Goal: Task Accomplishment & Management: Use online tool/utility

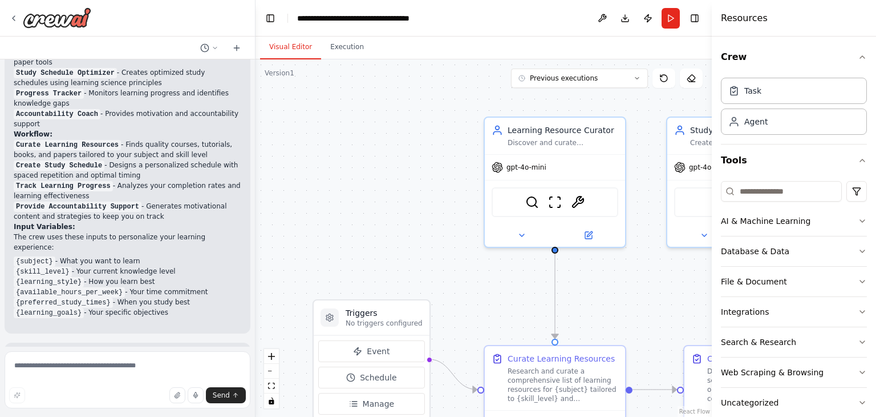
scroll to position [972, 0]
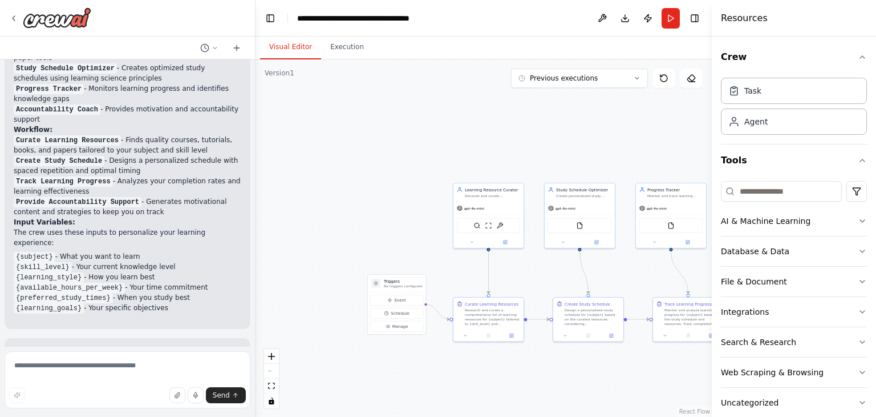
drag, startPoint x: 673, startPoint y: 18, endPoint x: 637, endPoint y: 37, distance: 40.6
click at [672, 18] on button "Run" at bounding box center [671, 18] width 18 height 21
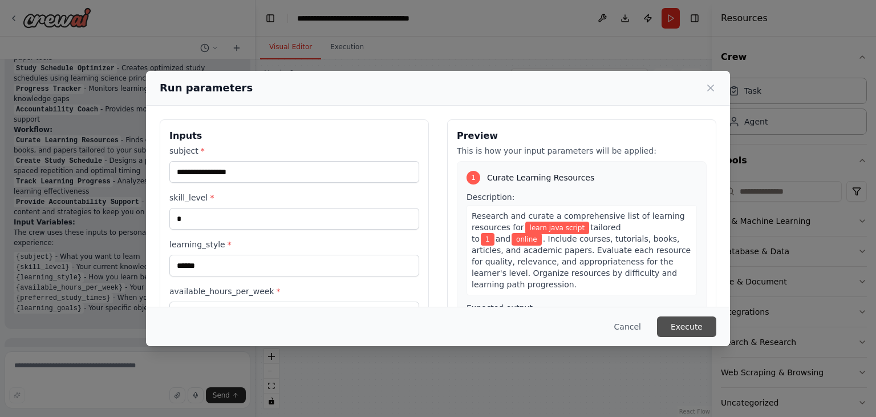
click at [698, 326] on button "Execute" at bounding box center [686, 326] width 59 height 21
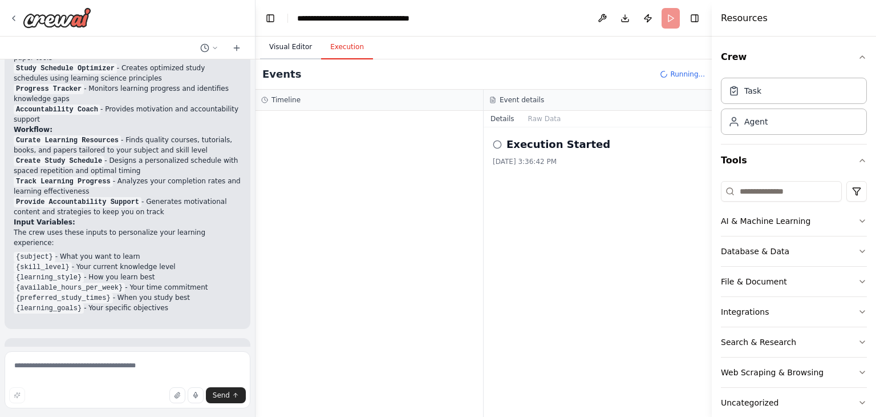
click at [303, 55] on button "Visual Editor" at bounding box center [290, 47] width 61 height 24
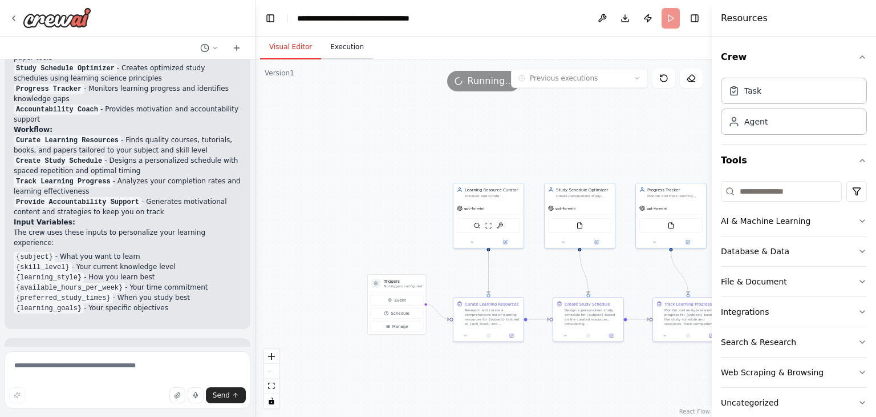
click at [341, 48] on button "Execution" at bounding box center [347, 47] width 52 height 24
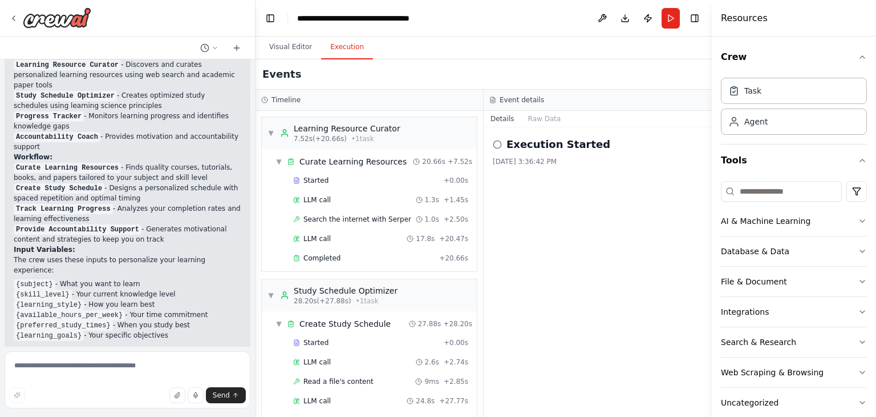
scroll to position [1064, 0]
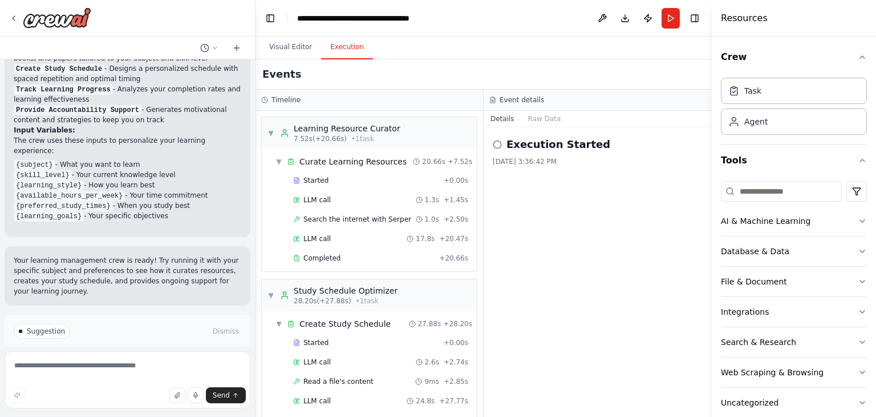
click at [17, 160] on code "{subject}" at bounding box center [35, 165] width 42 height 10
drag, startPoint x: 25, startPoint y: 111, endPoint x: 25, endPoint y: 120, distance: 9.7
click at [24, 170] on code "{skill_level}" at bounding box center [43, 175] width 58 height 10
click at [25, 180] on code "{learning_style}" at bounding box center [49, 185] width 70 height 10
click at [28, 191] on code "{available_hours_per_week}" at bounding box center [69, 196] width 111 height 10
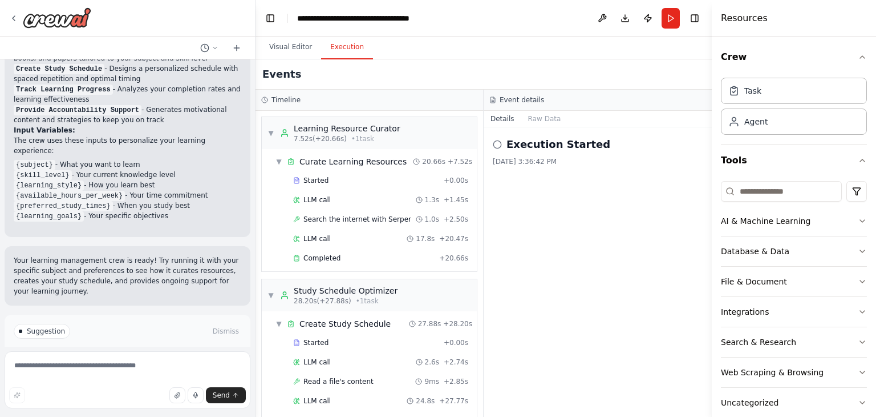
click at [32, 211] on code "{learning_goals}" at bounding box center [49, 216] width 70 height 10
click at [498, 147] on icon at bounding box center [497, 144] width 9 height 9
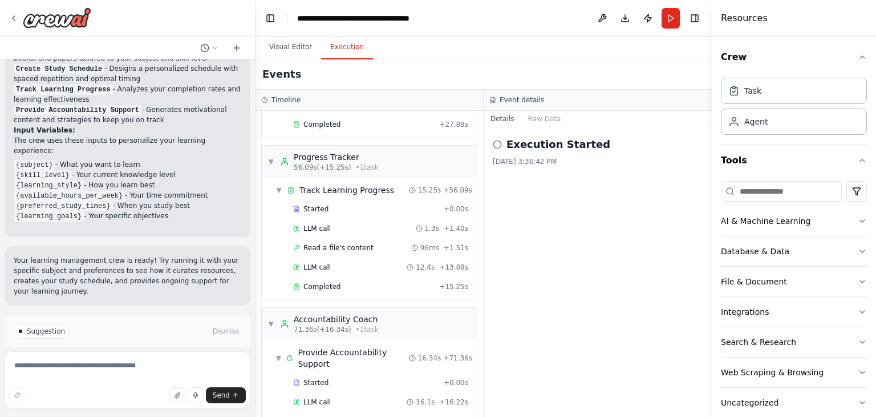
scroll to position [321, 0]
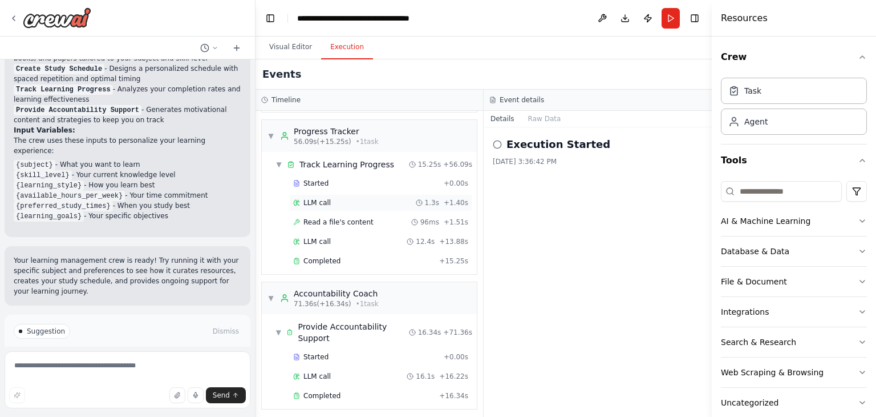
click at [363, 205] on div "LLM call 1.3s + 1.40s" at bounding box center [380, 202] width 183 height 17
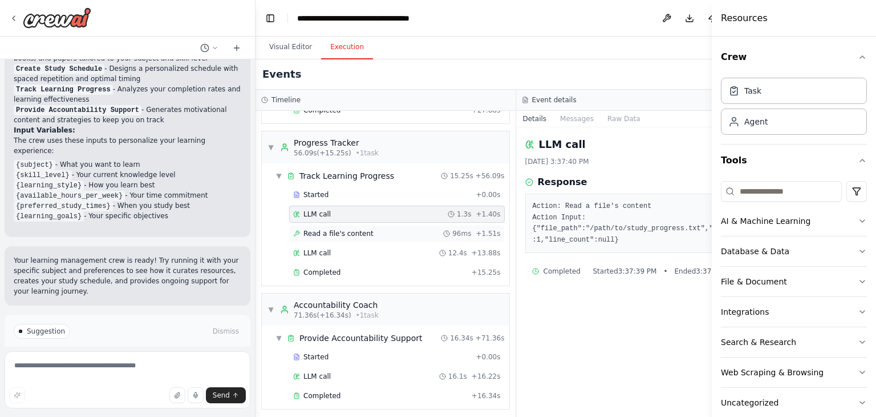
click at [377, 237] on div "Read a file's content 96ms + 1.51s" at bounding box center [397, 233] width 216 height 17
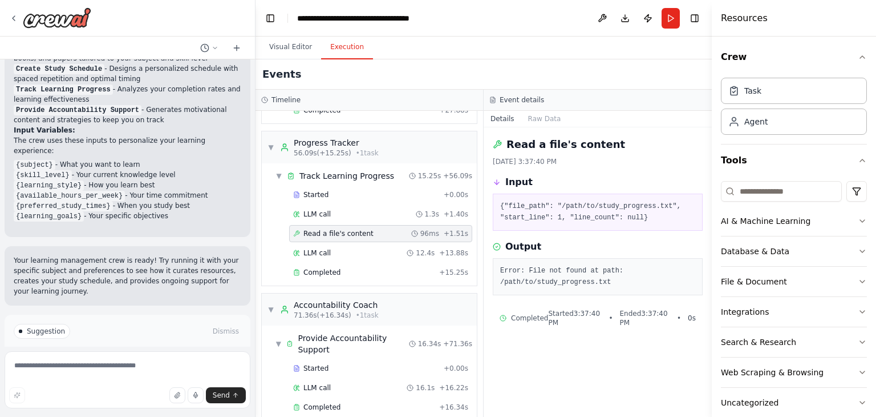
scroll to position [321, 0]
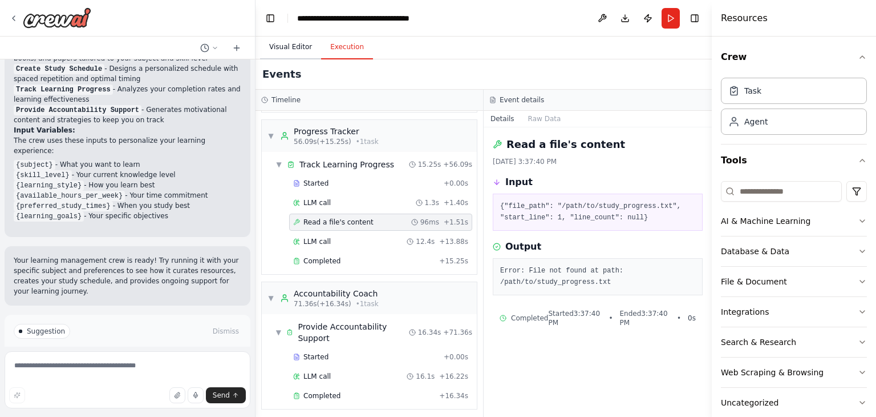
click at [283, 50] on button "Visual Editor" at bounding box center [290, 47] width 61 height 24
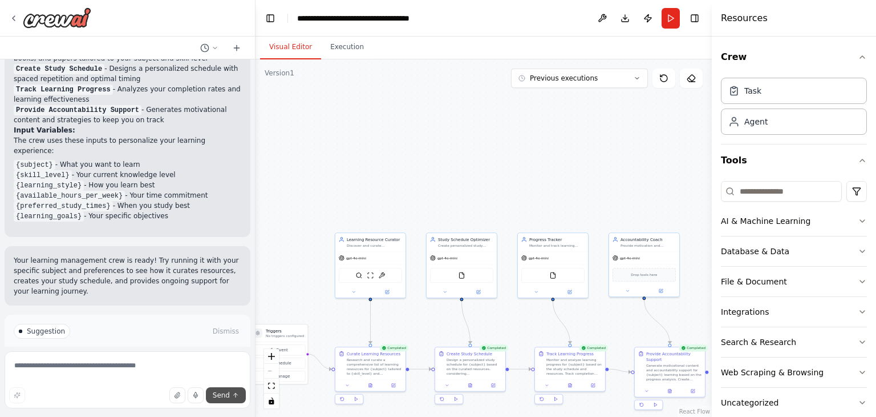
click at [227, 389] on button "Send" at bounding box center [226, 395] width 40 height 16
click at [111, 372] on textarea at bounding box center [128, 379] width 246 height 57
click at [107, 370] on button "Improve automation" at bounding box center [128, 379] width 228 height 18
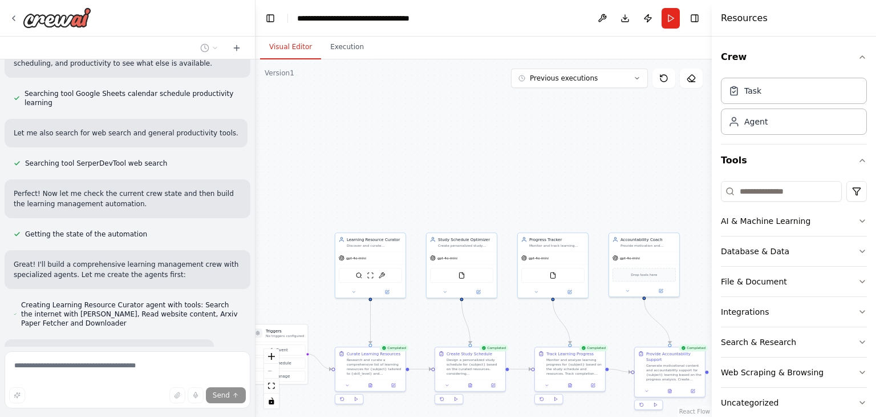
scroll to position [0, 0]
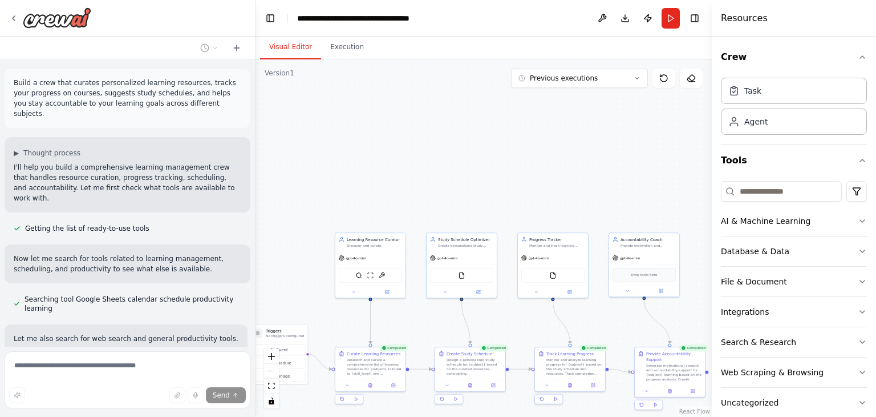
click at [560, 89] on div ".deletable-edge-delete-btn { width: 20px; height: 20px; border: 0px solid #ffff…" at bounding box center [484, 237] width 456 height 357
click at [560, 87] on div "Version 1 Previous executions Show Tools Hide Agents .deletable-edge-delete-btn…" at bounding box center [484, 237] width 456 height 357
click at [358, 39] on button "Execution" at bounding box center [347, 47] width 52 height 24
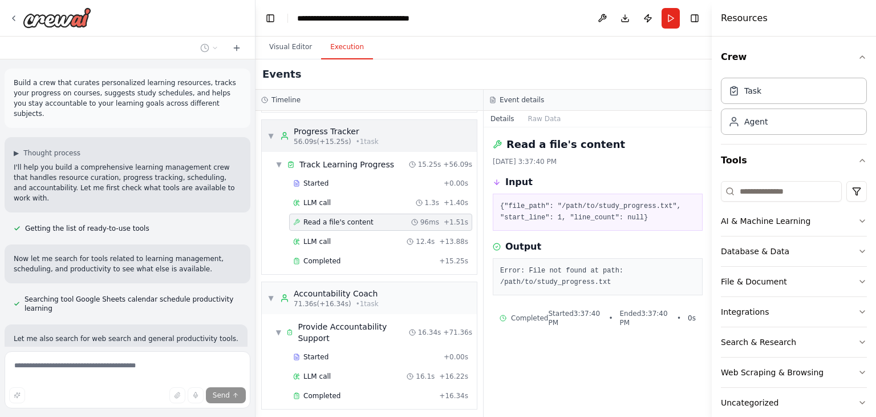
click at [268, 134] on span "▼" at bounding box center [271, 135] width 7 height 9
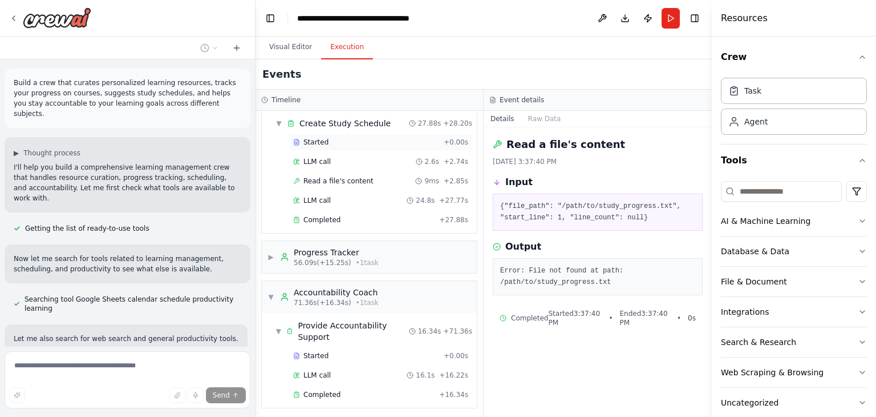
click at [309, 138] on span "Started" at bounding box center [316, 142] width 25 height 9
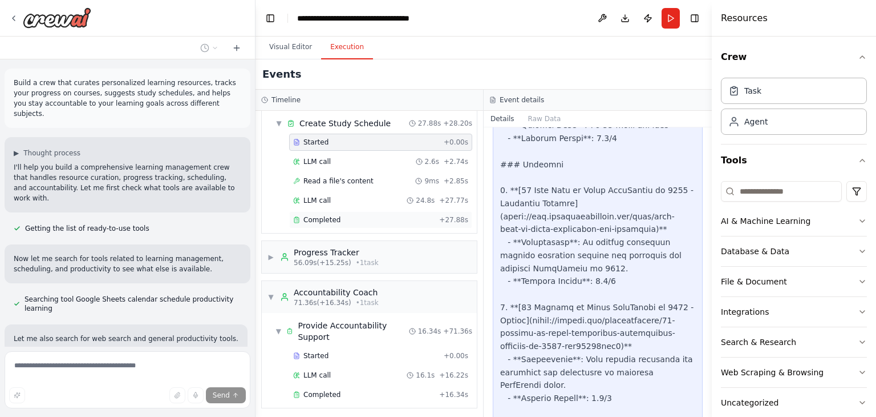
scroll to position [0, 0]
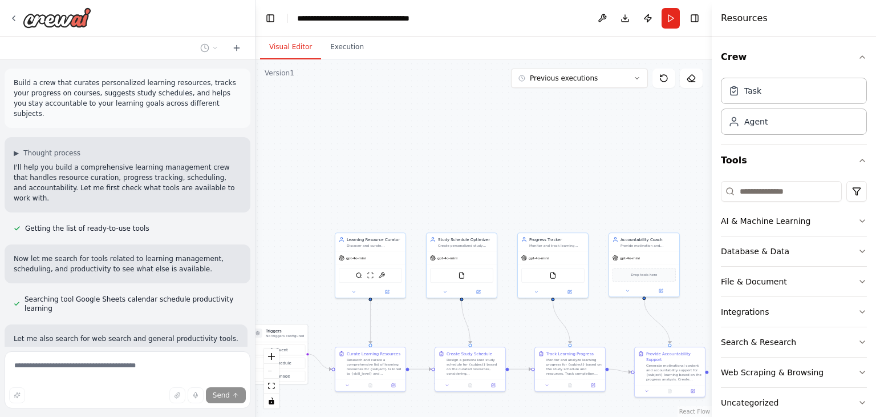
click at [293, 55] on button "Visual Editor" at bounding box center [290, 47] width 61 height 24
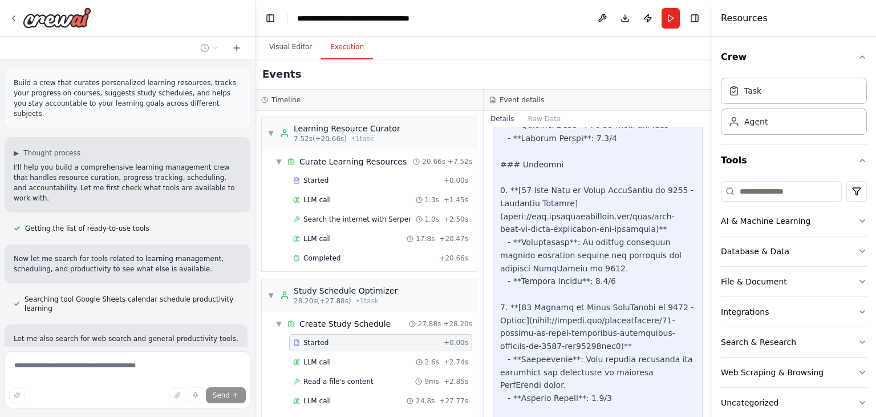
click at [345, 41] on button "Execution" at bounding box center [347, 47] width 52 height 24
drag, startPoint x: 518, startPoint y: 410, endPoint x: 520, endPoint y: 415, distance: 6.0
click at [518, 410] on div "Task Started 10/6/2025, 3:37:11 PM Description Design a personalized study sche…" at bounding box center [598, 271] width 228 height 289
click at [194, 23] on div at bounding box center [127, 18] width 255 height 37
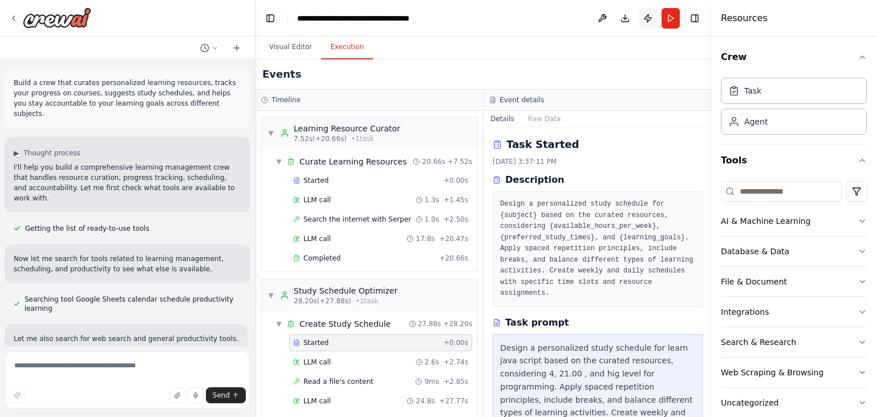
click at [646, 20] on button "Publish" at bounding box center [648, 18] width 18 height 21
click at [697, 17] on button "Toggle Right Sidebar" at bounding box center [695, 18] width 16 height 16
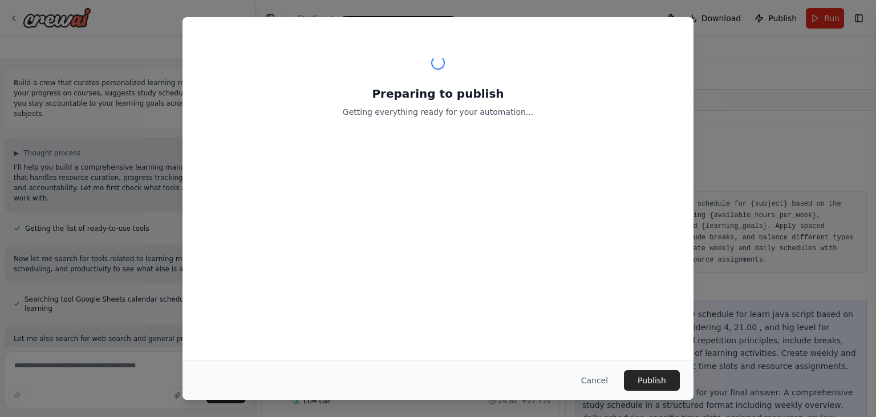
click at [856, 18] on div "Preparing to publish Getting everything ready for your automation... Cancel Pub…" at bounding box center [438, 208] width 876 height 417
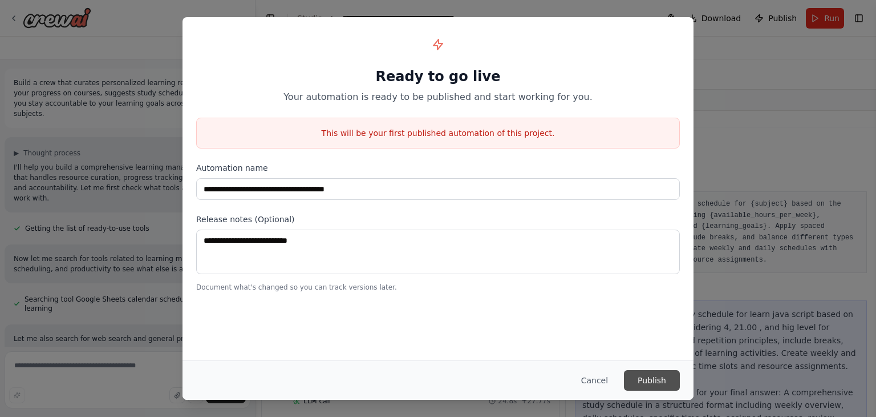
click at [646, 377] on button "Publish" at bounding box center [652, 380] width 56 height 21
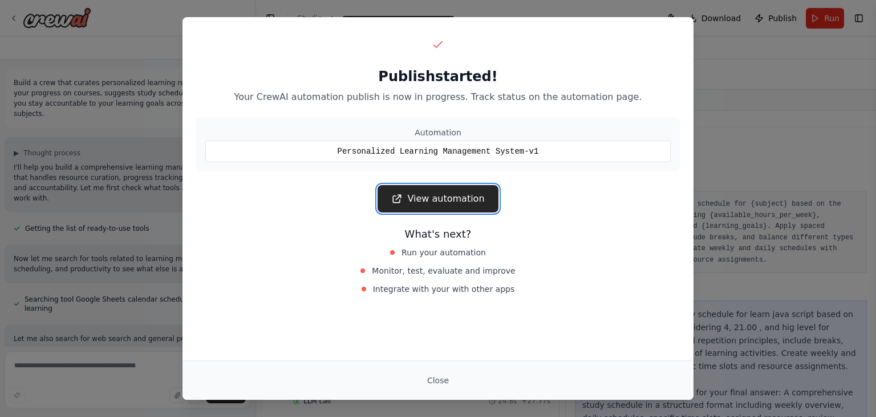
click at [435, 201] on link "View automation" at bounding box center [438, 198] width 120 height 27
click at [434, 386] on button "Close" at bounding box center [438, 380] width 40 height 21
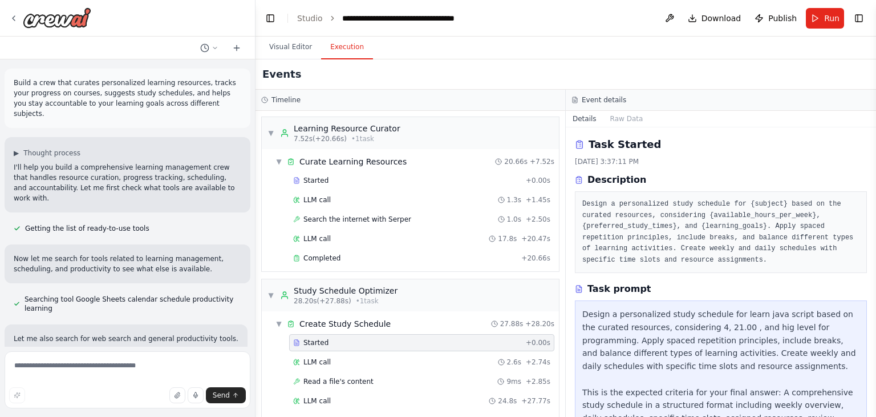
click at [497, 52] on div "Visual Editor Execution" at bounding box center [566, 48] width 621 height 23
drag, startPoint x: 876, startPoint y: 169, endPoint x: 855, endPoint y: 148, distance: 29.5
click at [874, 162] on button "Toggle Sidebar" at bounding box center [876, 208] width 9 height 417
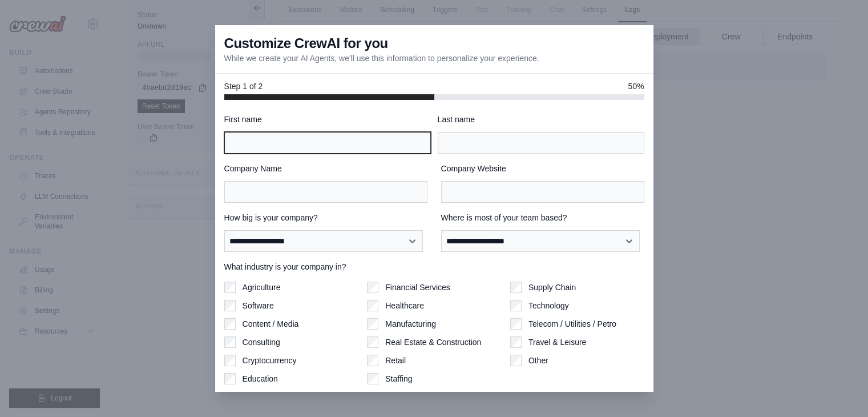
click at [305, 134] on input "First name" at bounding box center [327, 143] width 207 height 22
type input "*"
type input "**********"
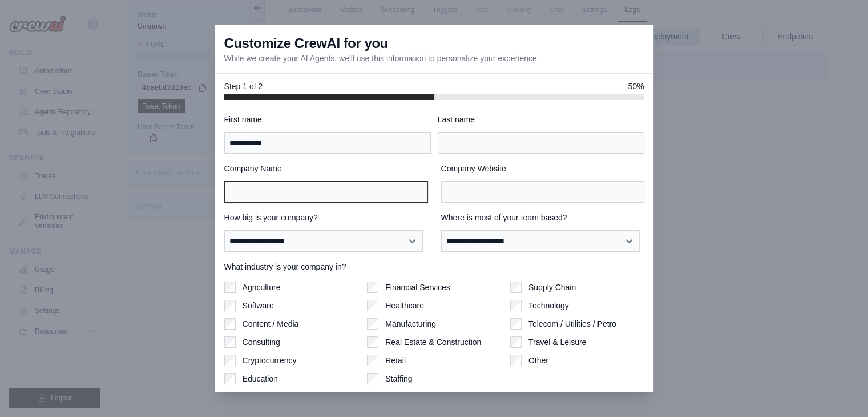
click at [276, 196] on input "Company Name" at bounding box center [325, 192] width 203 height 22
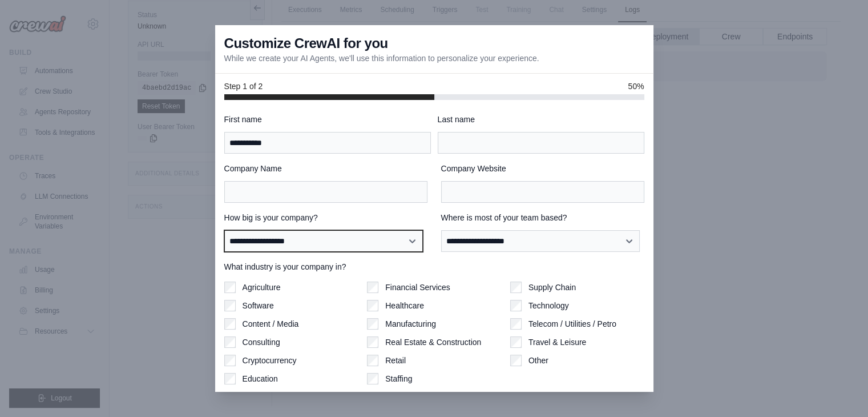
click at [262, 242] on select "**********" at bounding box center [323, 241] width 199 height 22
select select "**********"
click at [224, 230] on select "**********" at bounding box center [323, 241] width 199 height 22
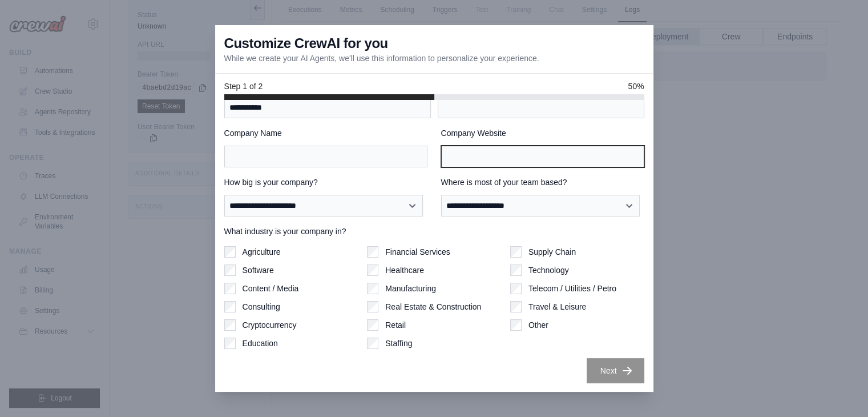
click at [484, 159] on input "Company Website" at bounding box center [542, 157] width 203 height 22
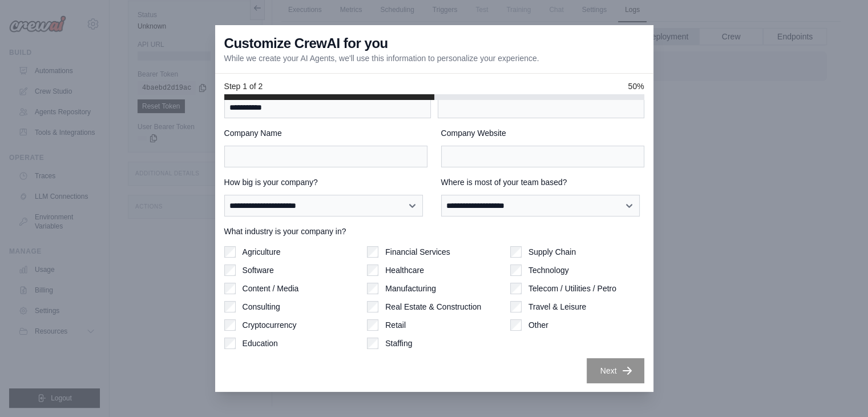
click at [475, 95] on div at bounding box center [434, 97] width 420 height 6
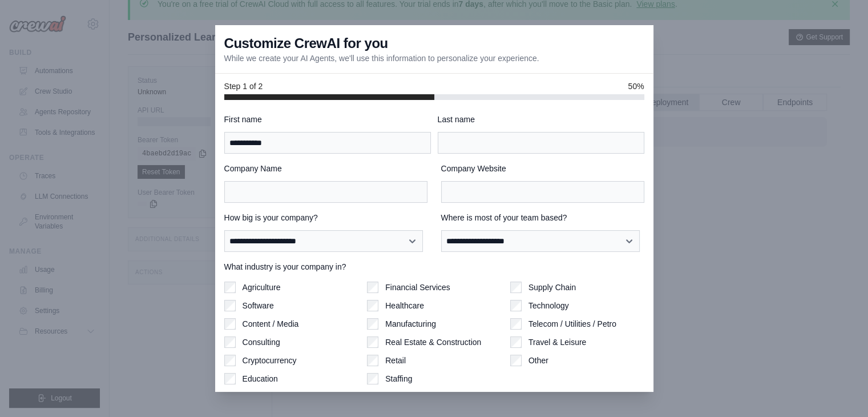
scroll to position [0, 0]
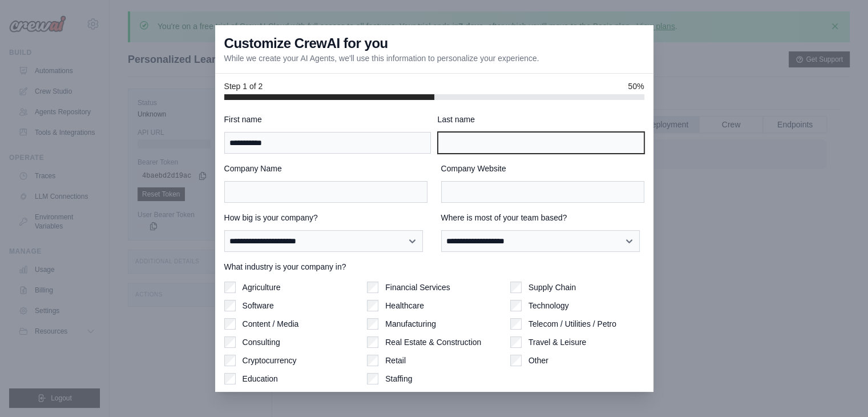
click at [459, 143] on input "Last name" at bounding box center [541, 143] width 207 height 22
type input "*"
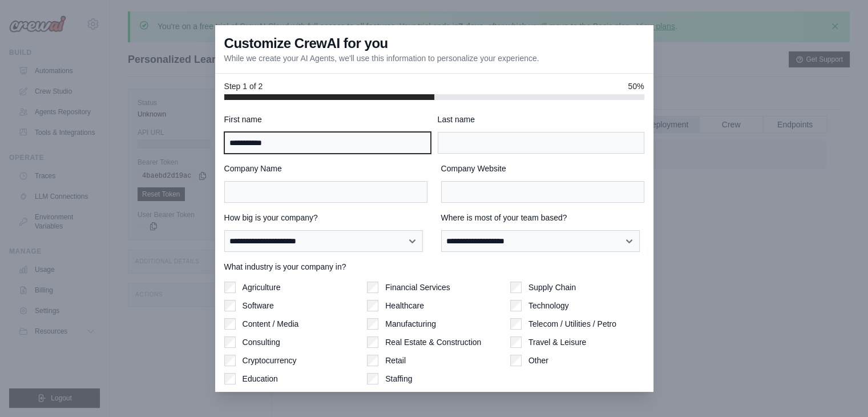
drag, startPoint x: 285, startPoint y: 143, endPoint x: 215, endPoint y: 135, distance: 70.1
click at [215, 135] on div "**********" at bounding box center [434, 246] width 438 height 292
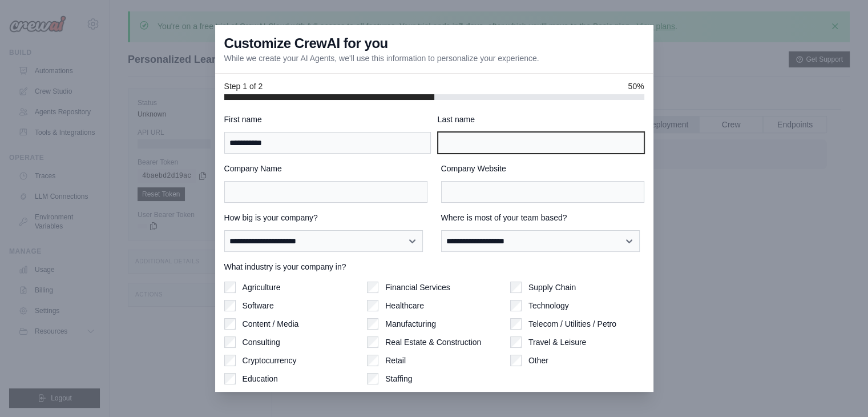
click at [516, 136] on input "Last name" at bounding box center [541, 143] width 207 height 22
paste input "**********"
type input "**********"
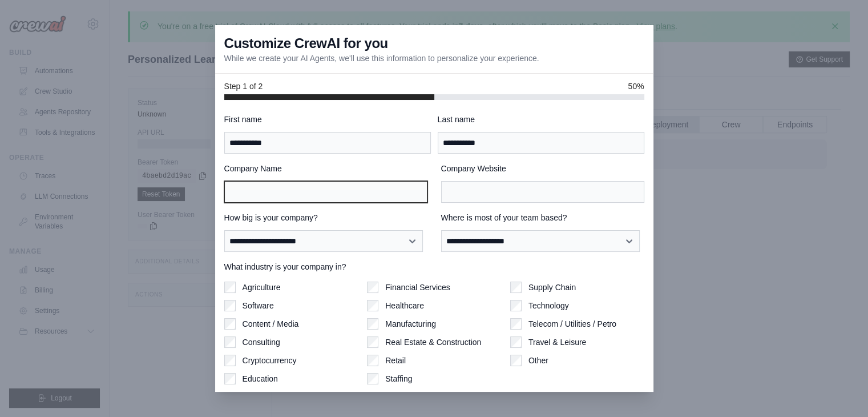
click at [340, 201] on input "Company Name" at bounding box center [325, 192] width 203 height 22
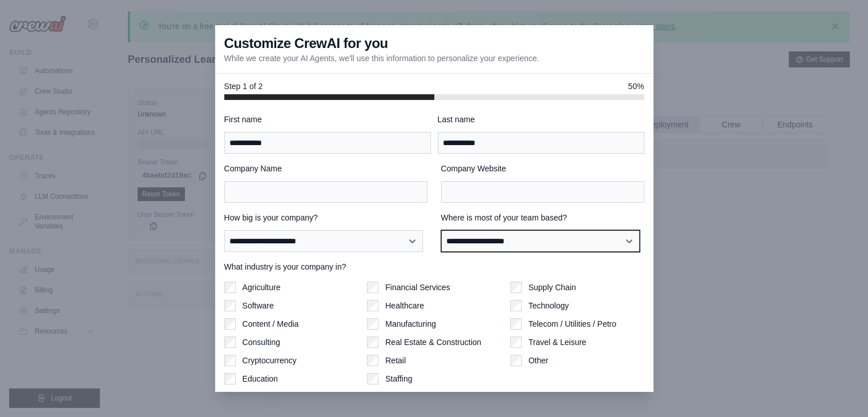
click at [523, 246] on select "**********" at bounding box center [540, 241] width 199 height 22
select select "******"
click at [441, 230] on select "**********" at bounding box center [540, 241] width 199 height 22
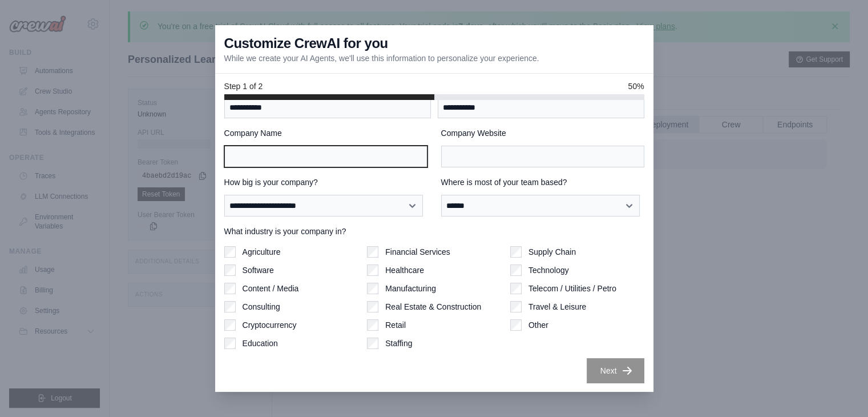
click at [386, 157] on input "Company Name" at bounding box center [325, 157] width 203 height 22
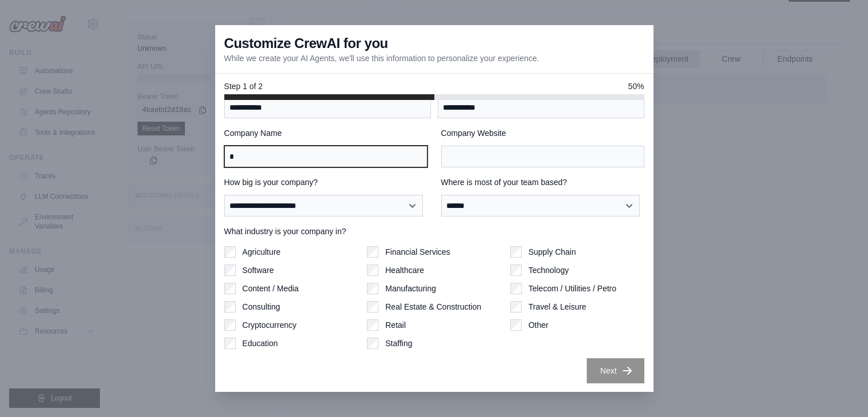
scroll to position [88, 0]
type input "*"
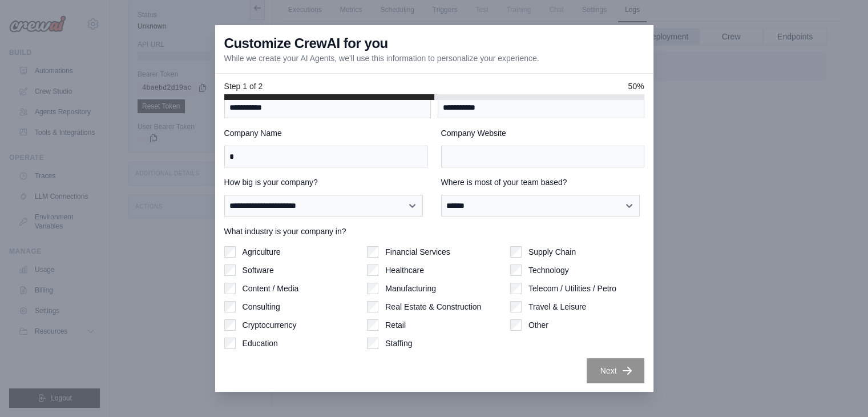
click at [431, 299] on div "Financial Services Healthcare Manufacturing Real Estate & Construction Retail S…" at bounding box center [434, 297] width 134 height 103
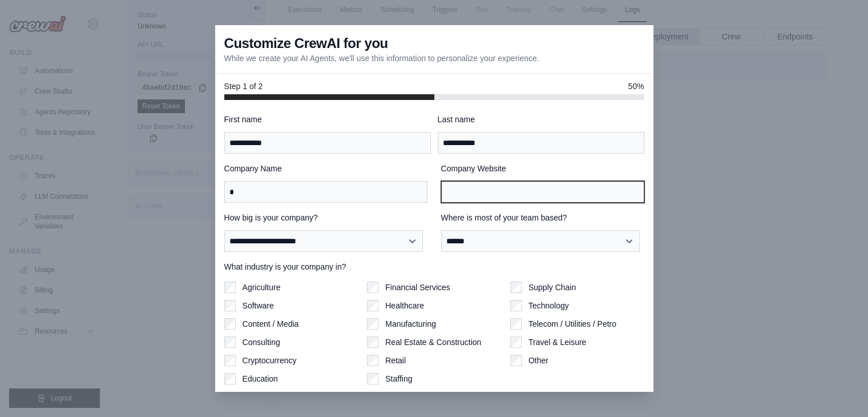
click at [499, 181] on input "Company Website" at bounding box center [542, 192] width 203 height 22
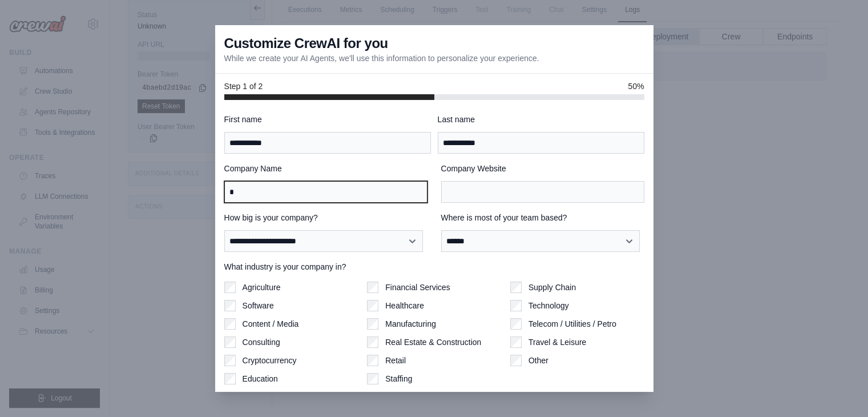
click at [284, 187] on input "*" at bounding box center [325, 192] width 203 height 22
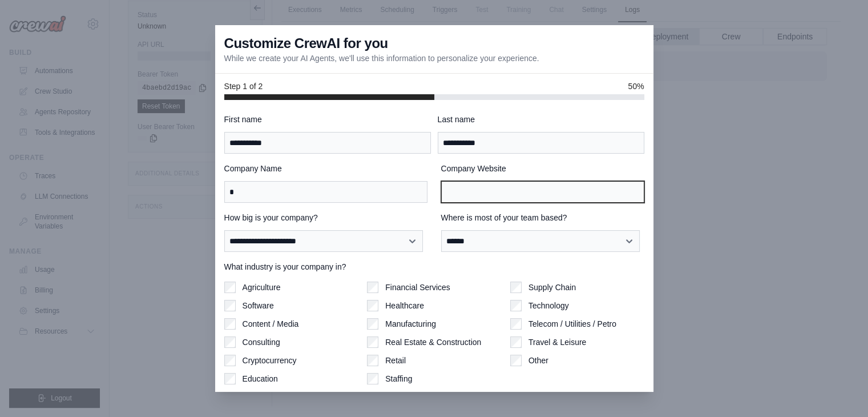
click at [476, 186] on input "Company Website" at bounding box center [542, 192] width 203 height 22
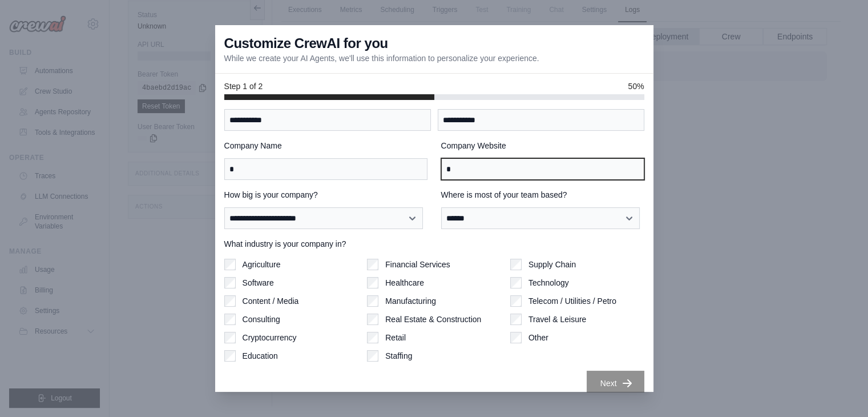
scroll to position [35, 0]
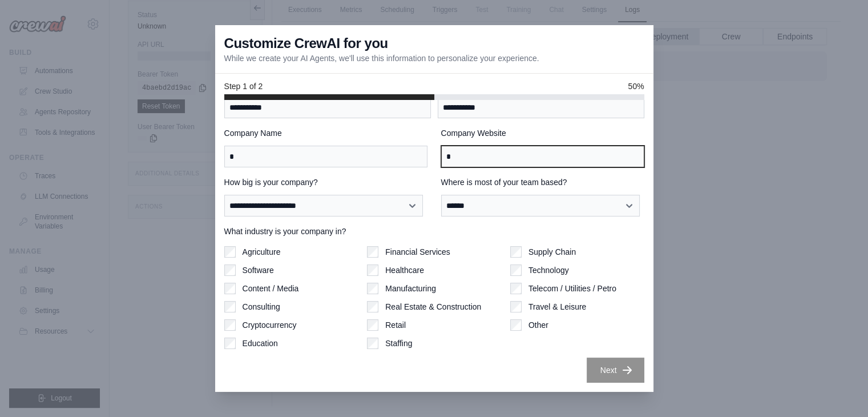
type input "*"
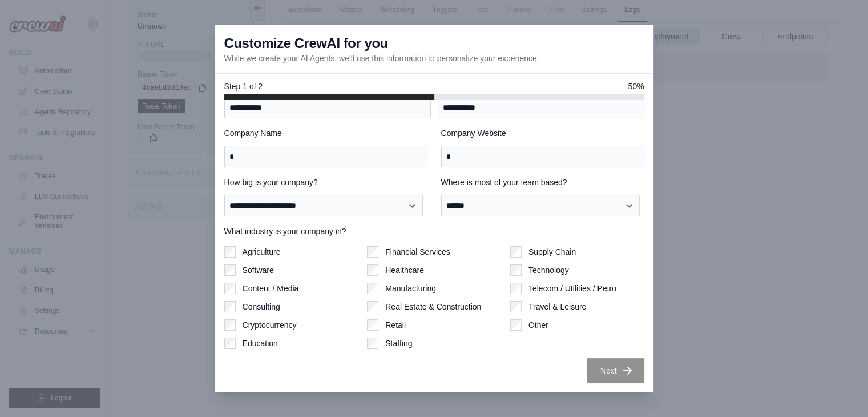
click at [595, 368] on button "Next" at bounding box center [616, 370] width 58 height 25
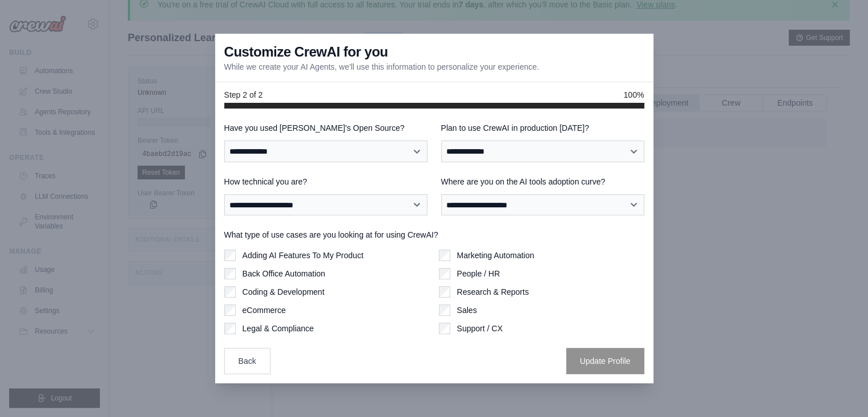
scroll to position [0, 0]
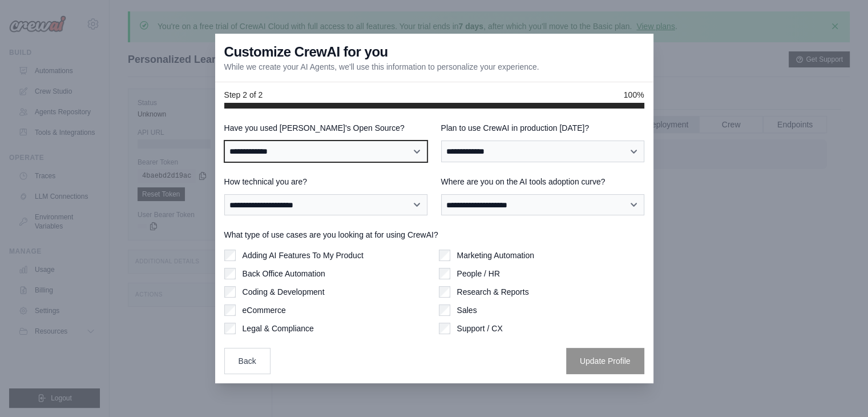
click at [309, 151] on select "**********" at bounding box center [325, 151] width 203 height 22
select select "**"
click at [224, 140] on select "**********" at bounding box center [325, 151] width 203 height 22
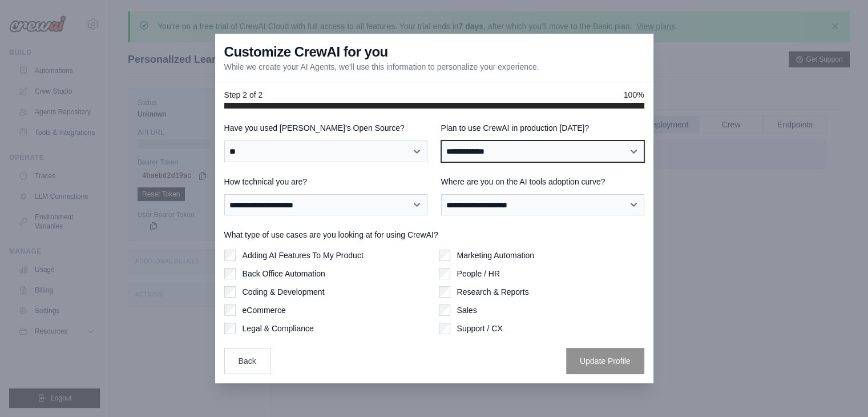
click at [479, 148] on select "**********" at bounding box center [542, 151] width 203 height 22
select select "****"
click at [441, 140] on select "**********" at bounding box center [542, 151] width 203 height 22
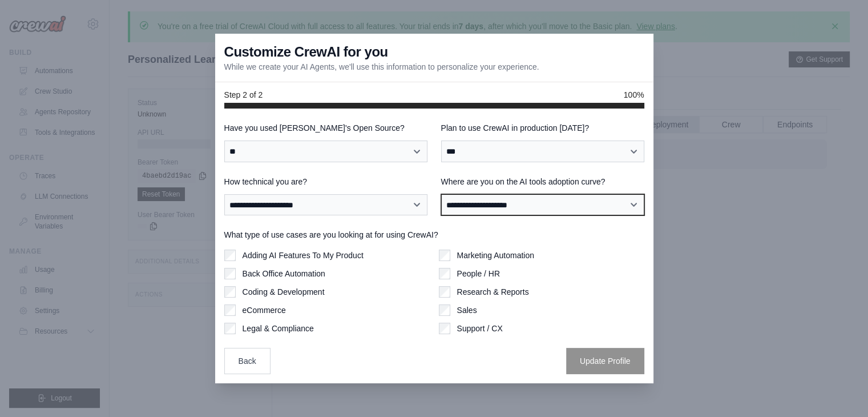
drag, startPoint x: 464, startPoint y: 195, endPoint x: 467, endPoint y: 204, distance: 10.3
click at [464, 197] on select "**********" at bounding box center [542, 205] width 203 height 22
select select "**********"
click at [441, 194] on select "**********" at bounding box center [542, 205] width 203 height 22
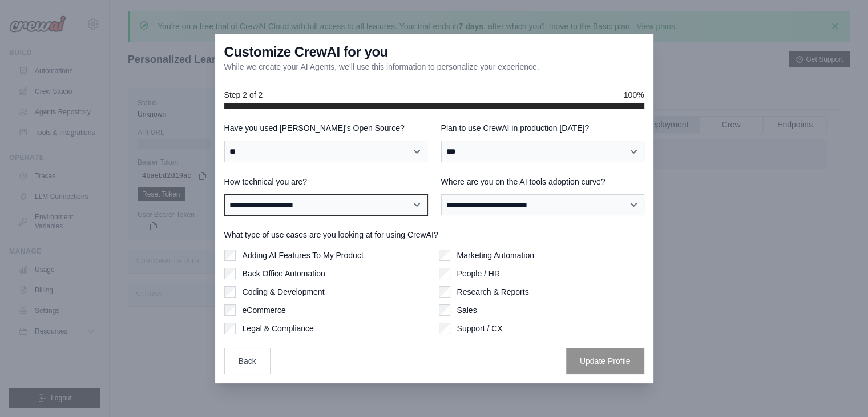
click at [284, 201] on select "**********" at bounding box center [325, 205] width 203 height 22
select select "**********"
click at [224, 194] on select "**********" at bounding box center [325, 205] width 203 height 22
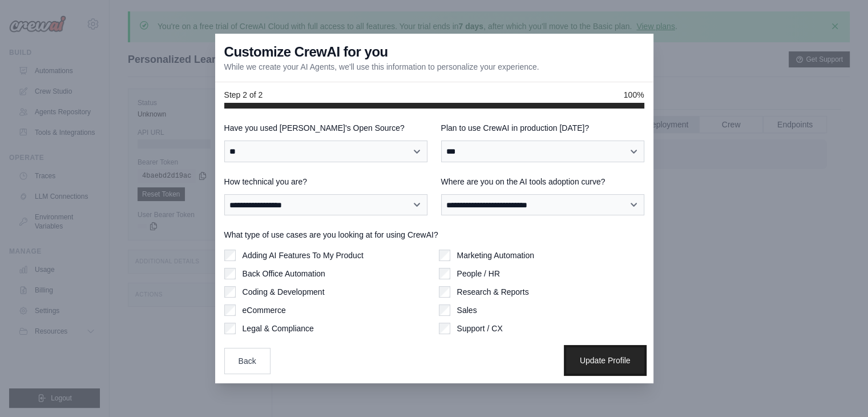
click at [617, 367] on button "Update Profile" at bounding box center [605, 360] width 78 height 26
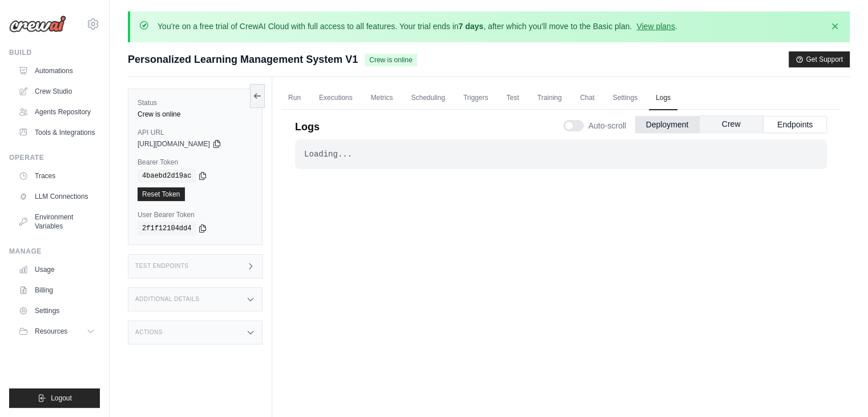
click at [739, 131] on button "Crew" at bounding box center [731, 123] width 64 height 17
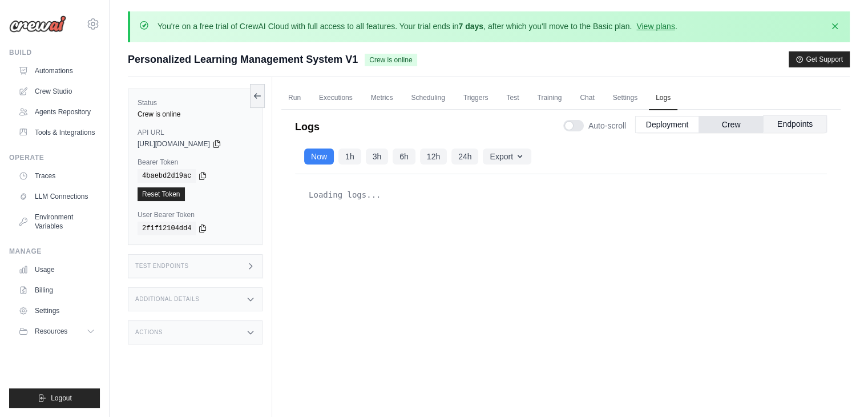
click at [791, 127] on button "Endpoints" at bounding box center [795, 123] width 64 height 17
click at [697, 126] on button "Deployment" at bounding box center [667, 123] width 64 height 17
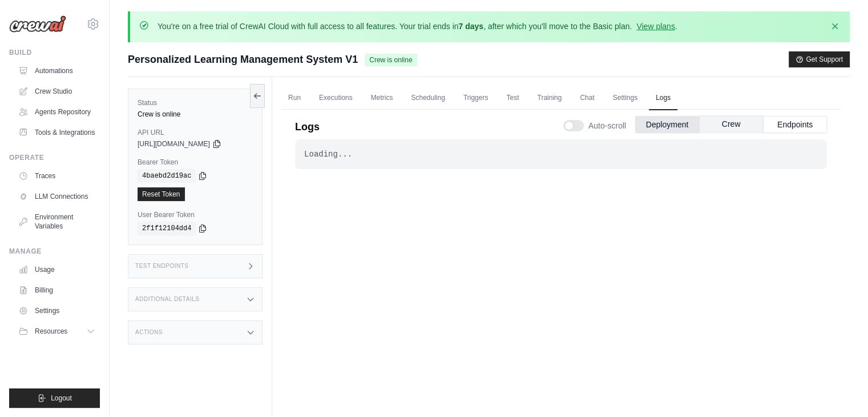
click at [734, 120] on button "Crew" at bounding box center [731, 123] width 64 height 17
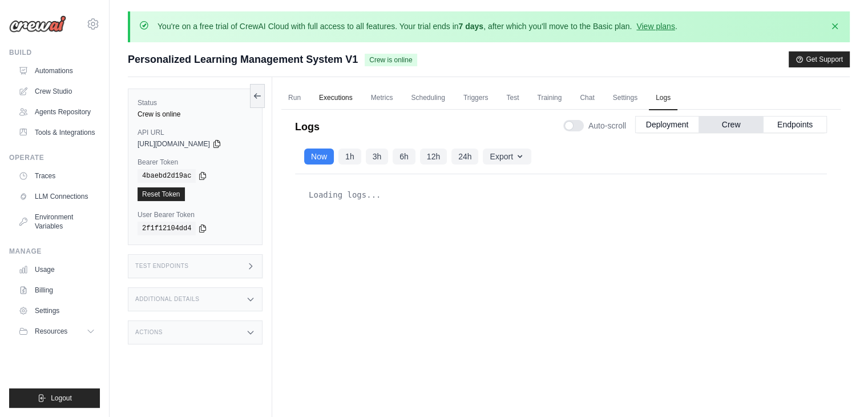
click at [354, 103] on link "Executions" at bounding box center [335, 98] width 47 height 24
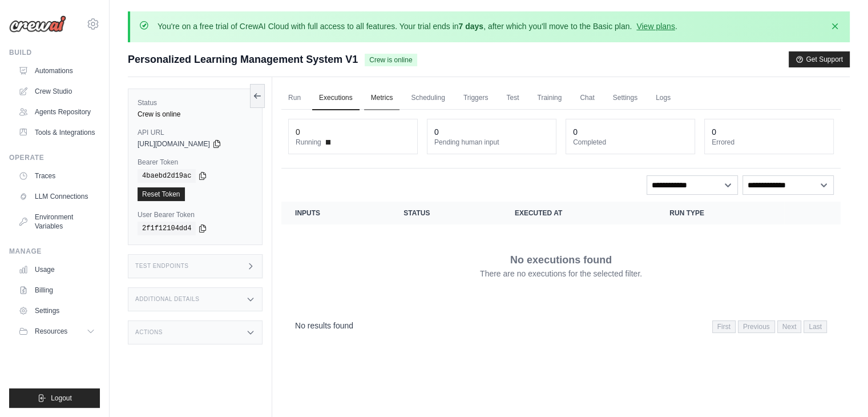
click at [396, 89] on link "Metrics" at bounding box center [382, 98] width 36 height 24
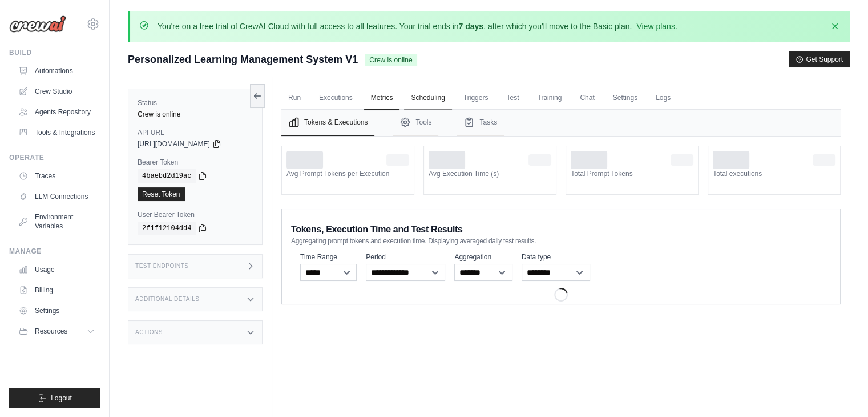
click at [434, 101] on link "Scheduling" at bounding box center [427, 98] width 47 height 24
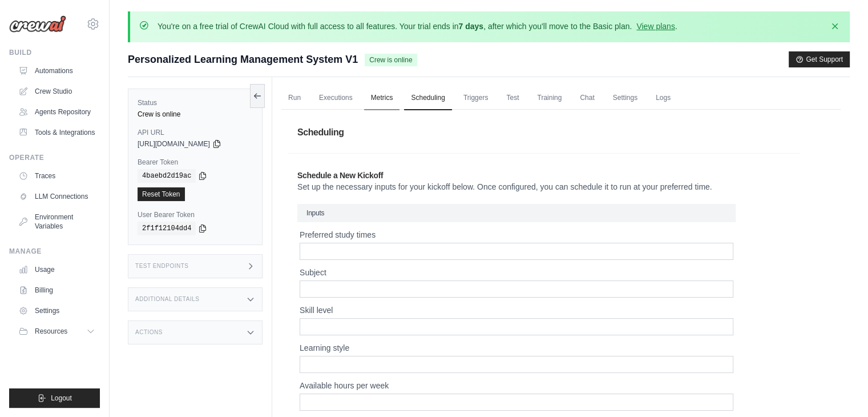
click at [393, 104] on link "Metrics" at bounding box center [382, 98] width 36 height 24
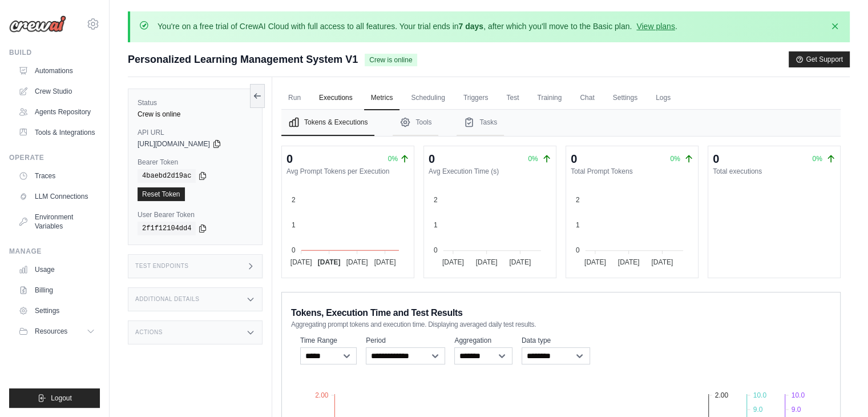
click at [343, 101] on link "Executions" at bounding box center [335, 98] width 47 height 24
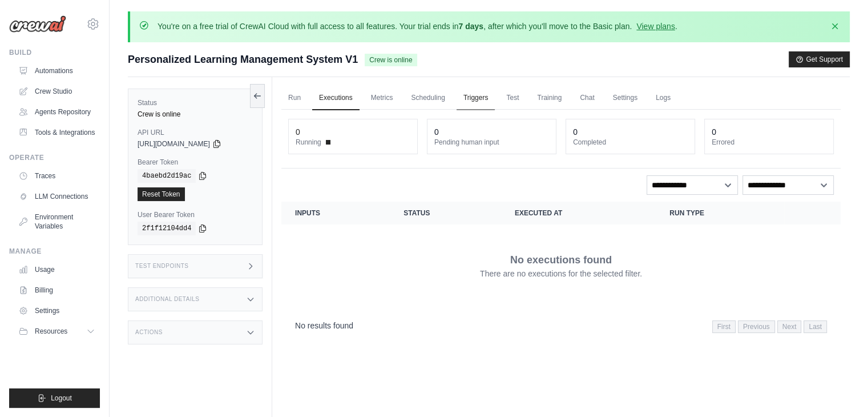
click at [488, 100] on link "Triggers" at bounding box center [475, 98] width 39 height 24
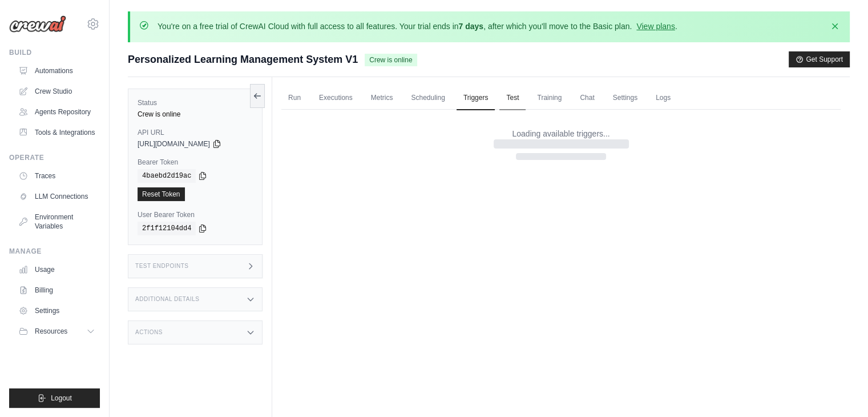
click at [523, 103] on link "Test" at bounding box center [512, 98] width 26 height 24
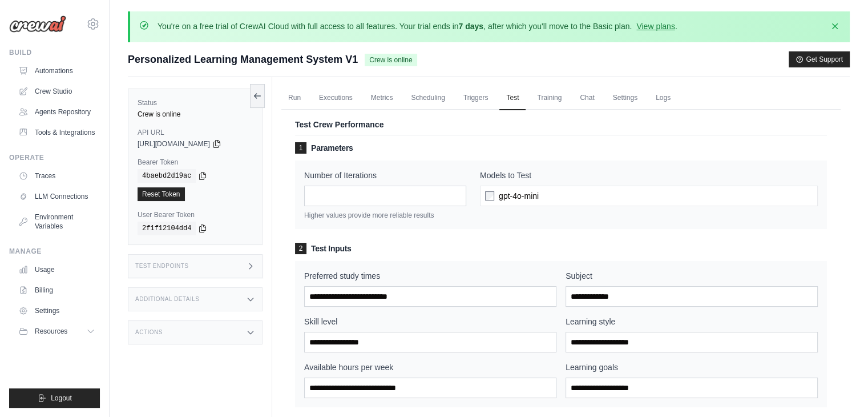
scroll to position [318, 0]
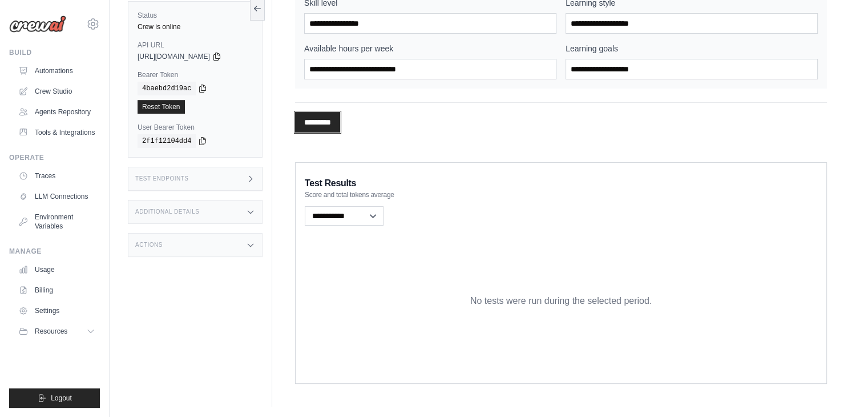
click at [329, 124] on input "*********" at bounding box center [317, 122] width 45 height 21
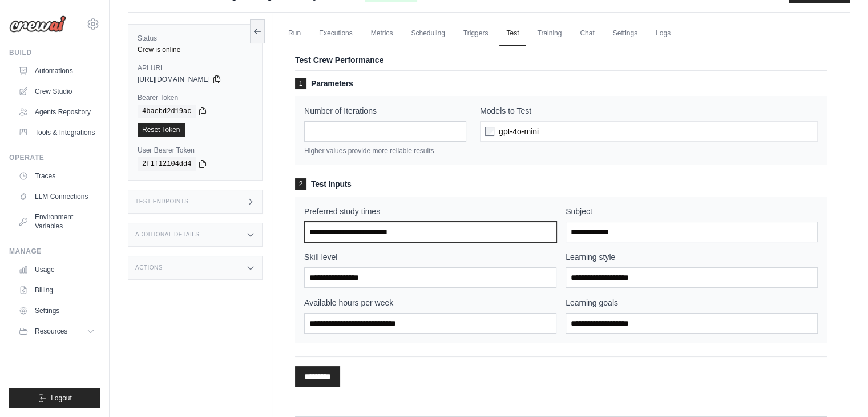
scroll to position [0, 0]
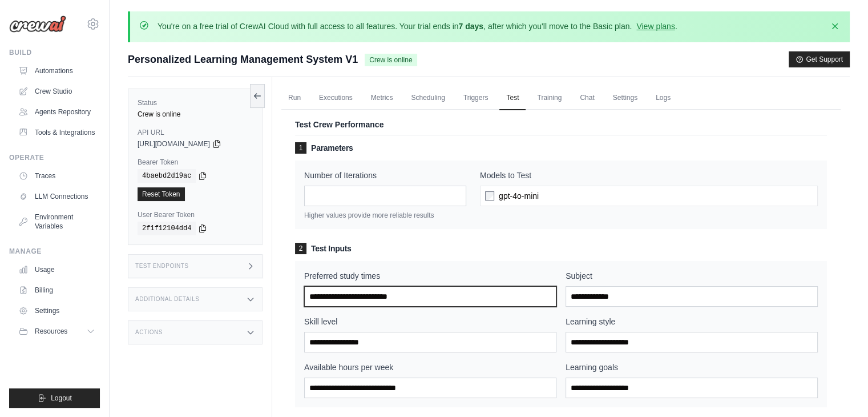
click at [322, 296] on input "Preferred study times" at bounding box center [430, 296] width 252 height 21
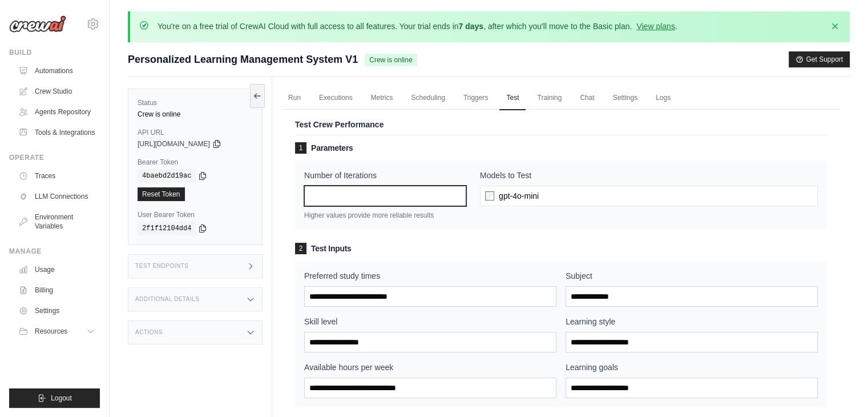
click at [327, 197] on input "*" at bounding box center [385, 195] width 162 height 21
click at [285, 101] on link "Run" at bounding box center [294, 98] width 26 height 24
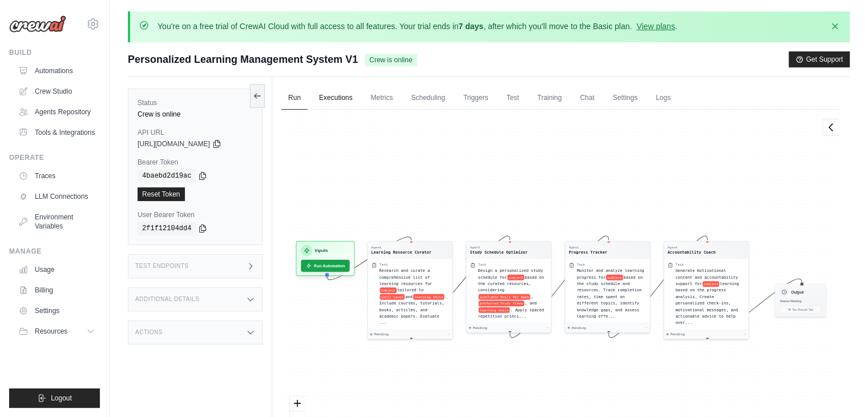
click at [320, 99] on link "Executions" at bounding box center [335, 98] width 47 height 24
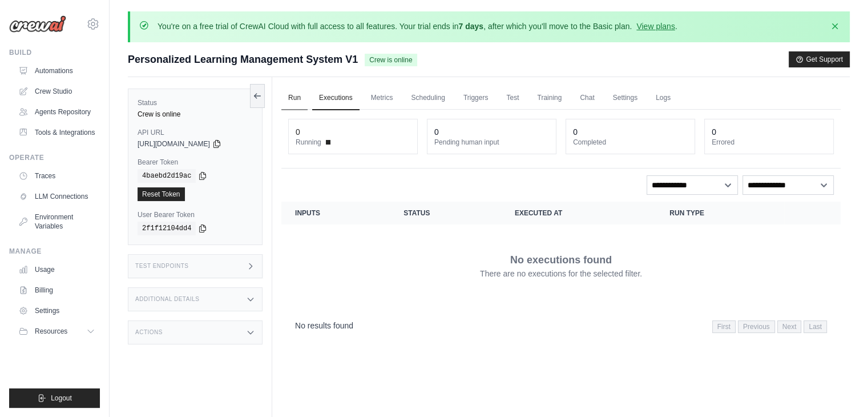
click at [304, 100] on link "Run" at bounding box center [294, 98] width 26 height 24
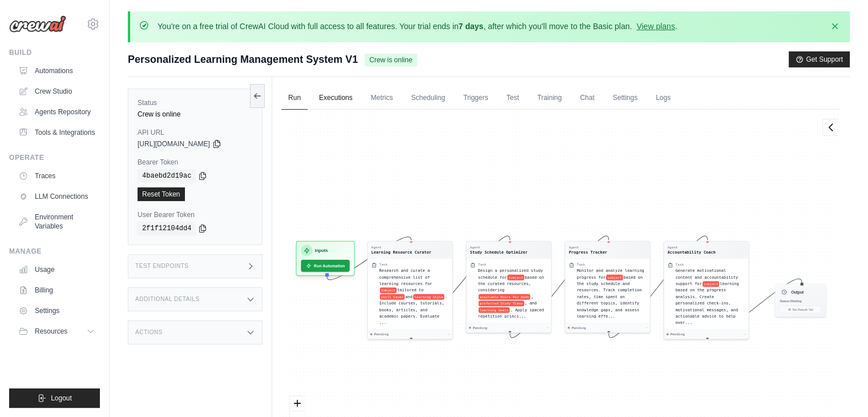
drag, startPoint x: 329, startPoint y: 105, endPoint x: 347, endPoint y: 103, distance: 18.3
click at [329, 106] on link "Executions" at bounding box center [335, 98] width 47 height 24
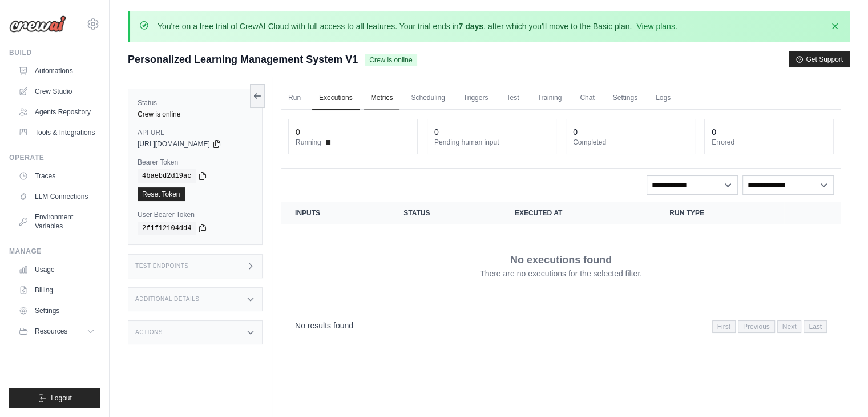
click at [381, 96] on link "Metrics" at bounding box center [382, 98] width 36 height 24
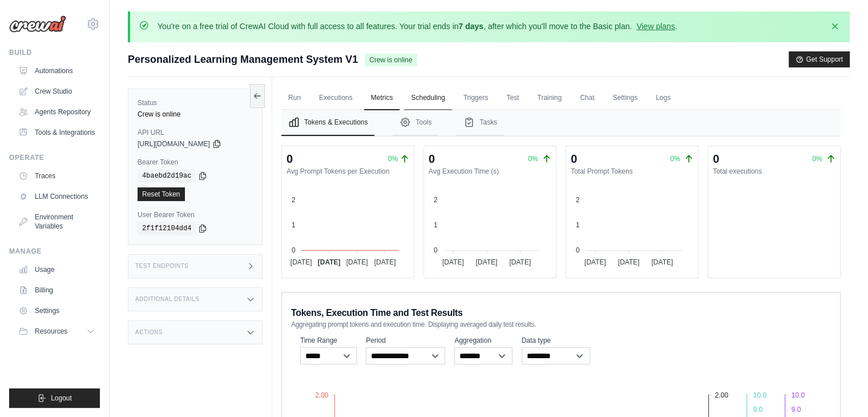
click at [422, 96] on link "Scheduling" at bounding box center [427, 98] width 47 height 24
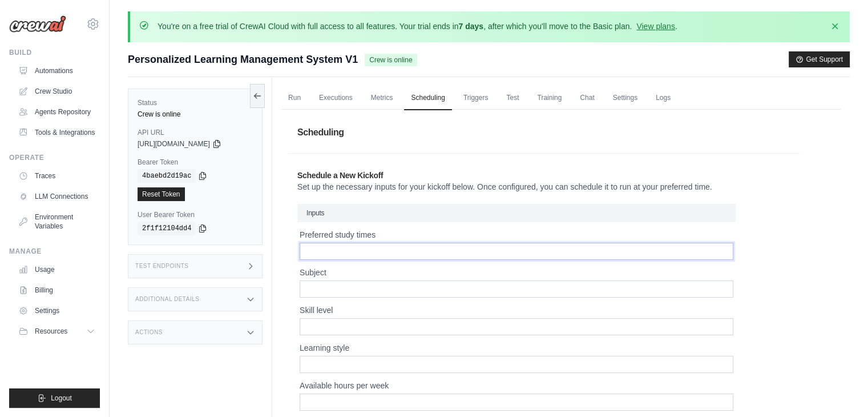
click at [385, 245] on input "Preferred study times" at bounding box center [517, 251] width 434 height 17
click at [472, 101] on link "Triggers" at bounding box center [475, 98] width 39 height 24
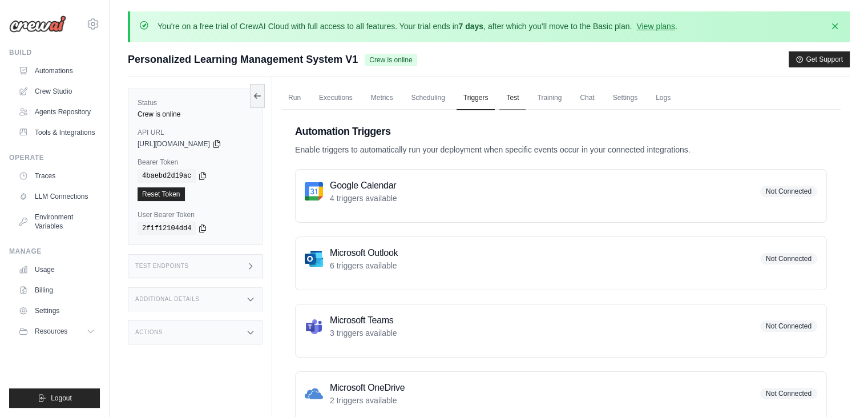
click at [517, 99] on link "Test" at bounding box center [512, 98] width 26 height 24
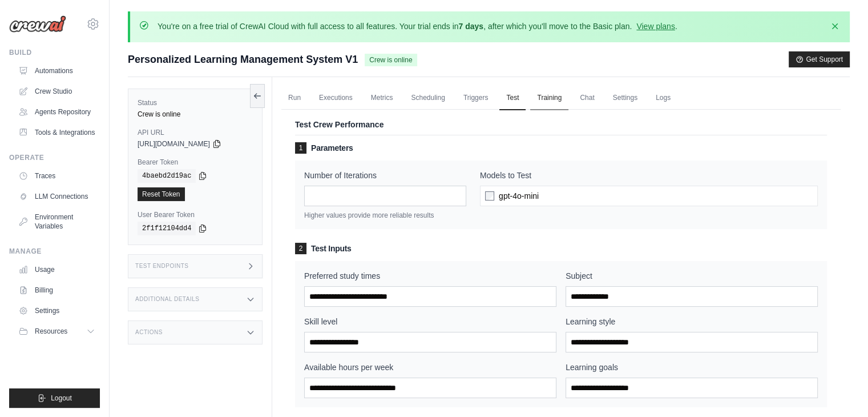
click at [542, 102] on link "Training" at bounding box center [549, 98] width 38 height 24
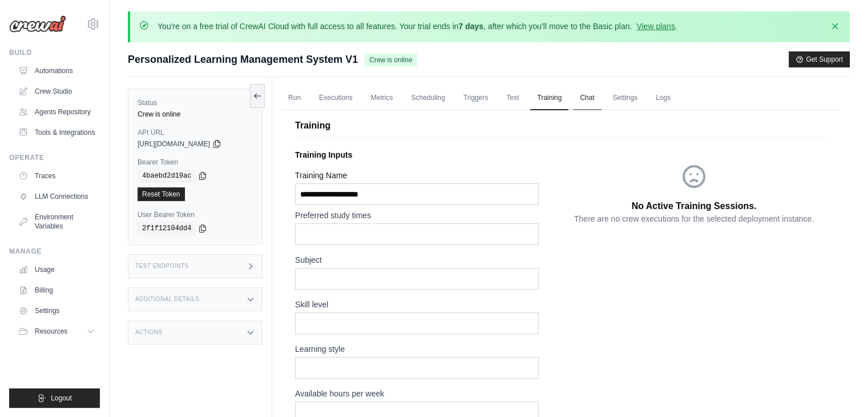
click at [595, 97] on link "Chat" at bounding box center [587, 98] width 28 height 24
click at [199, 261] on div "Test Endpoints" at bounding box center [195, 266] width 135 height 24
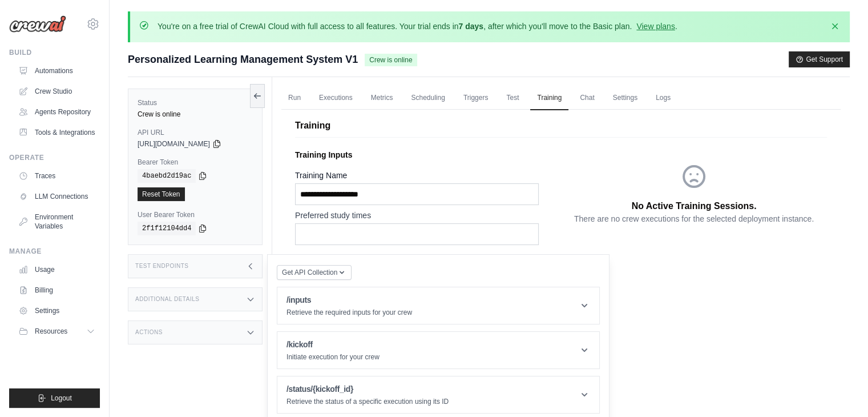
click at [200, 295] on div "Additional Details" at bounding box center [195, 299] width 135 height 24
click at [200, 296] on div "Additional Details" at bounding box center [195, 299] width 135 height 24
drag, startPoint x: 254, startPoint y: 95, endPoint x: 240, endPoint y: 126, distance: 34.7
click at [189, 103] on div "Status Crew is online API URL copied https://personalized-learning-management-s…" at bounding box center [200, 285] width 144 height 417
click at [588, 98] on link "Chat" at bounding box center [587, 98] width 28 height 24
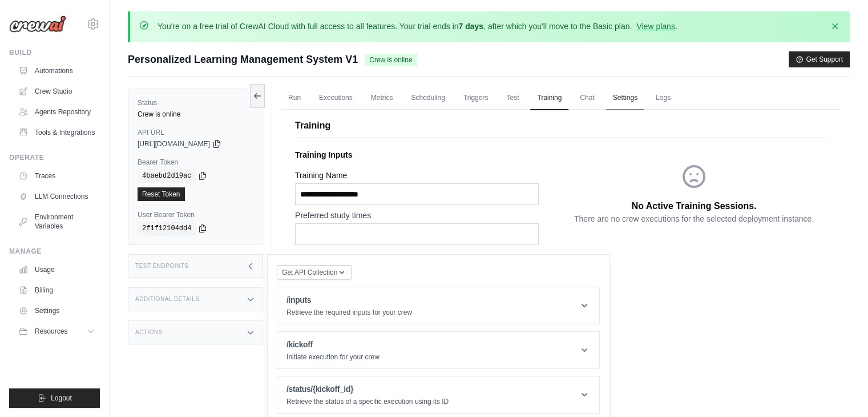
click at [616, 97] on link "Settings" at bounding box center [625, 98] width 38 height 24
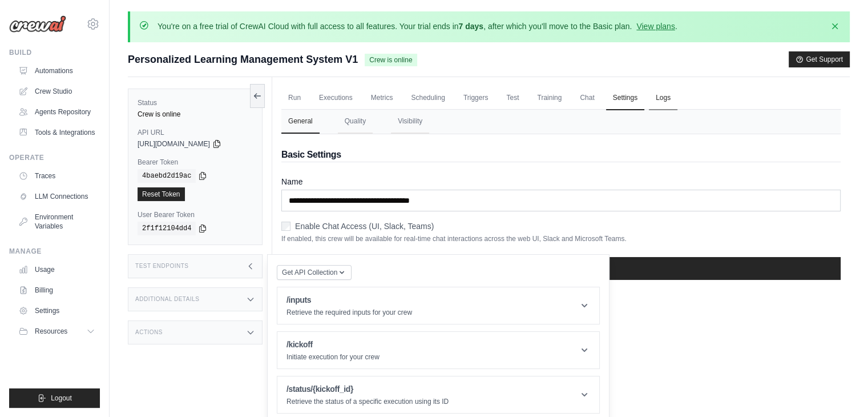
click at [669, 96] on link "Logs" at bounding box center [663, 98] width 29 height 24
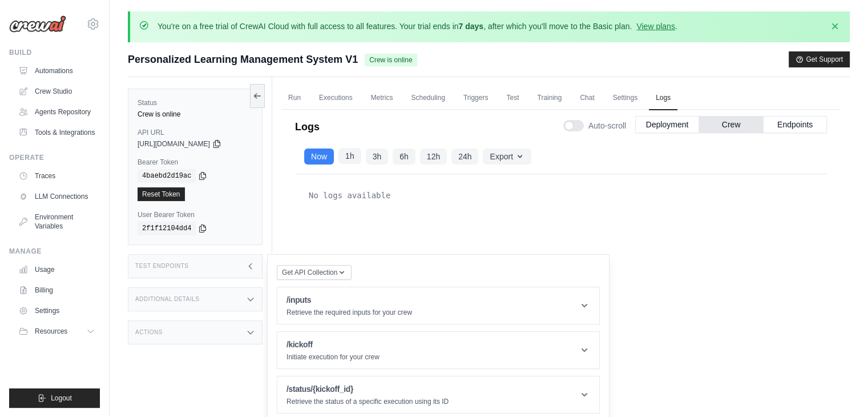
click at [351, 156] on button "1h" at bounding box center [349, 156] width 23 height 16
click at [427, 97] on link "Scheduling" at bounding box center [427, 98] width 47 height 24
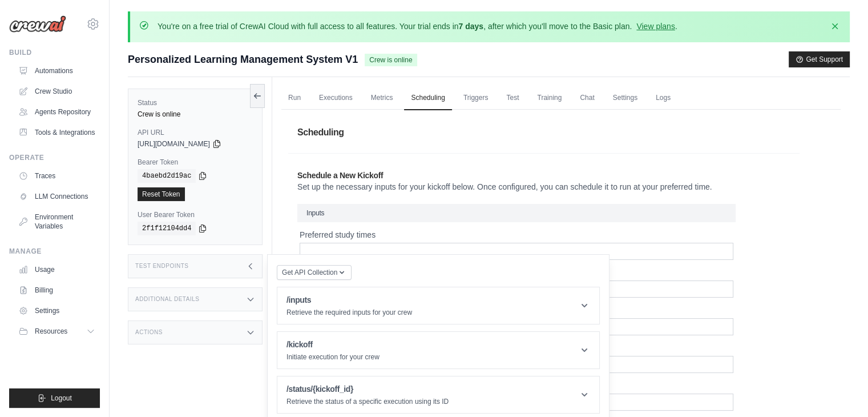
click at [347, 240] on div "Preferred study times" at bounding box center [517, 244] width 434 height 31
click at [371, 98] on link "Metrics" at bounding box center [382, 98] width 36 height 24
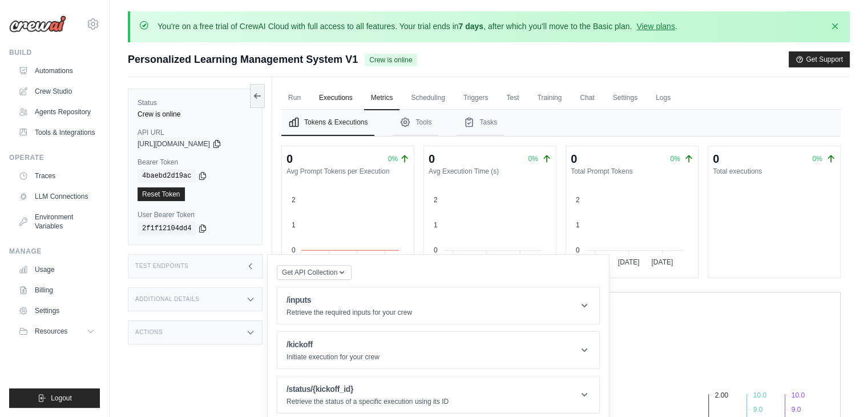
click at [341, 95] on link "Executions" at bounding box center [335, 98] width 47 height 24
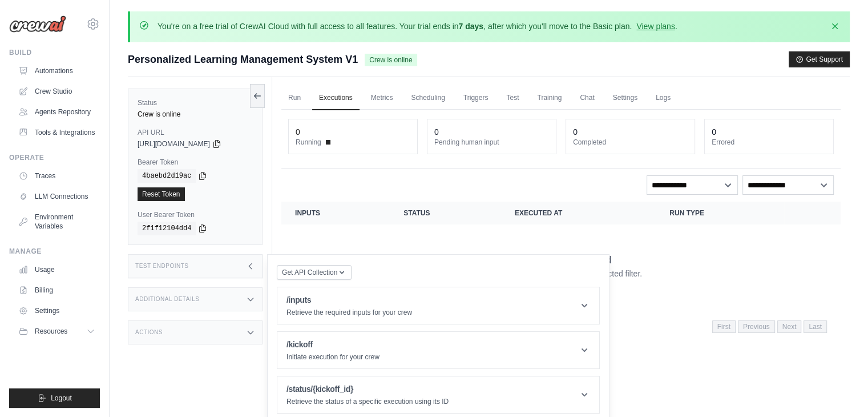
click at [220, 337] on div "Actions" at bounding box center [195, 332] width 135 height 24
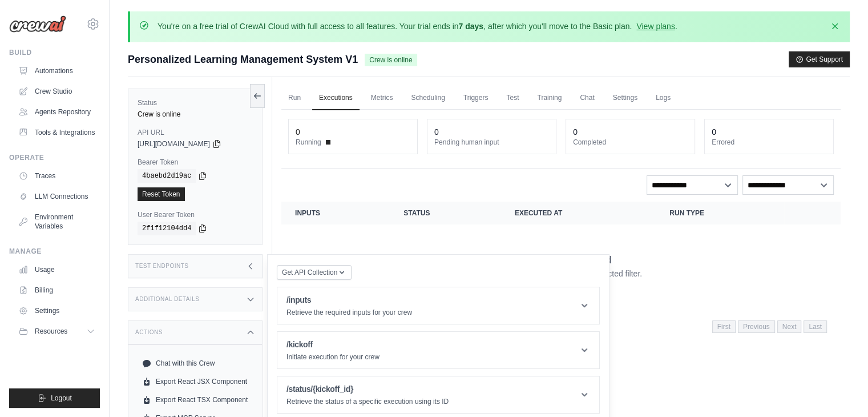
click at [240, 284] on div "Status Crew is online API URL copied https://personalized-learning-management-s…" at bounding box center [200, 285] width 144 height 417
click at [221, 295] on div "Additional Details" at bounding box center [195, 299] width 135 height 24
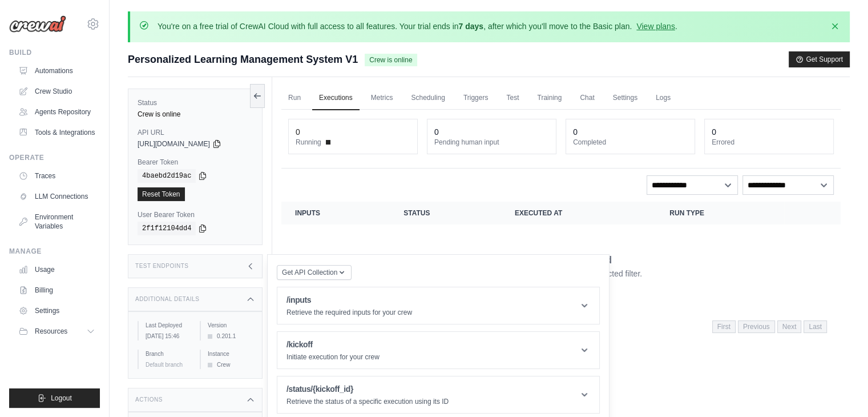
click at [213, 270] on div "Test Endpoints" at bounding box center [195, 266] width 135 height 24
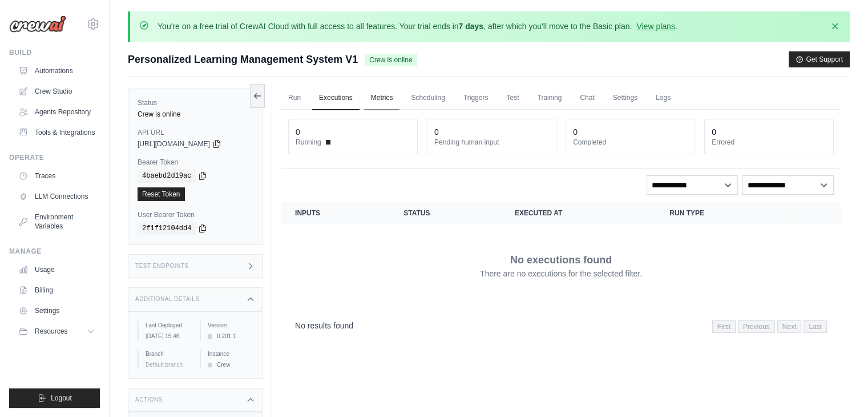
click at [390, 99] on link "Metrics" at bounding box center [382, 98] width 36 height 24
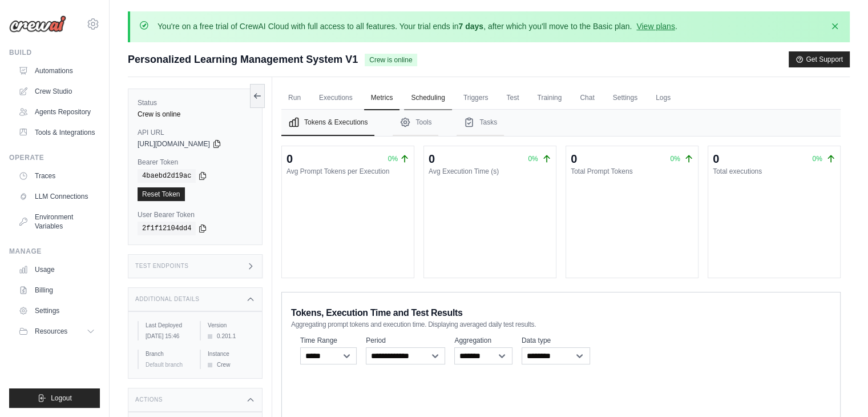
click at [418, 98] on link "Scheduling" at bounding box center [427, 98] width 47 height 24
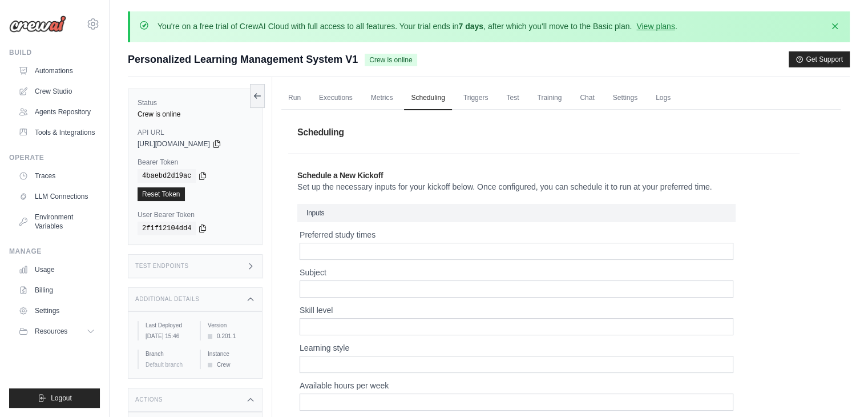
click at [344, 217] on h3 "Inputs" at bounding box center [516, 213] width 438 height 18
click at [319, 248] on input "Preferred study times" at bounding box center [517, 251] width 434 height 17
type input "*"
type input "**********"
click at [313, 286] on input "Subject" at bounding box center [517, 288] width 434 height 17
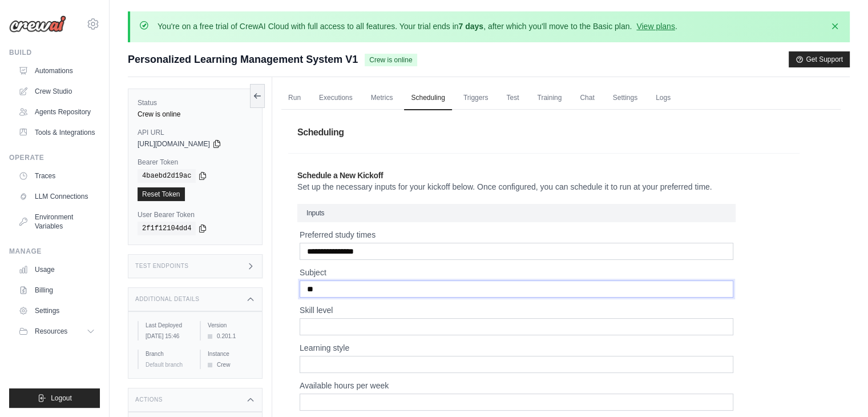
type input "*"
type input "**********"
click at [308, 322] on input "Skill level" at bounding box center [517, 326] width 434 height 17
type input "*"
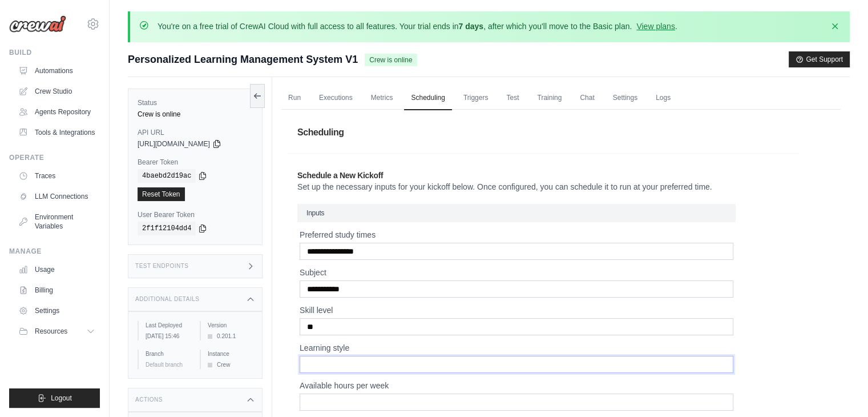
click at [315, 366] on input "Learning style" at bounding box center [517, 363] width 434 height 17
type input "******"
click at [345, 398] on input "Available hours per week" at bounding box center [517, 401] width 434 height 17
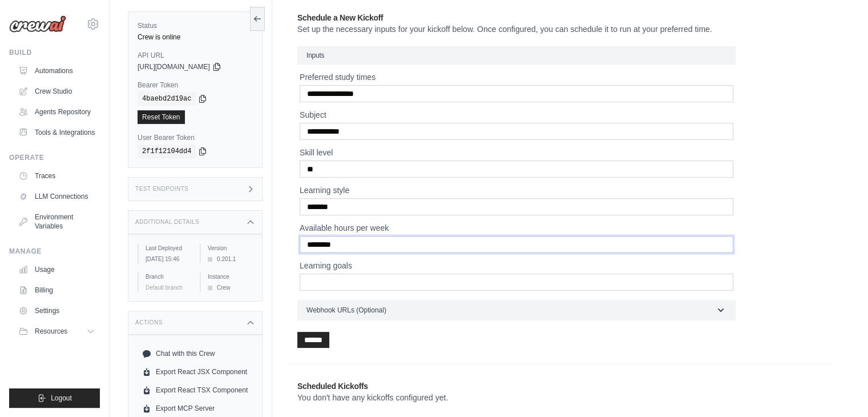
scroll to position [159, 0]
type input "*******"
click at [317, 282] on input "Learning goals" at bounding box center [517, 280] width 434 height 17
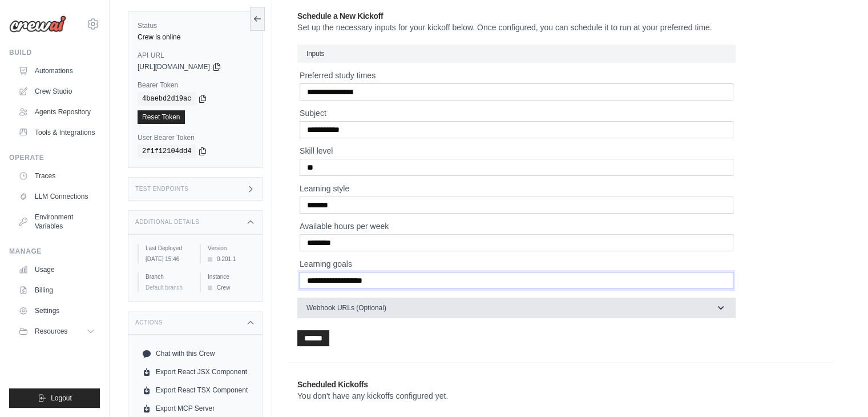
type input "**********"
click at [329, 306] on span "Webhook URLs (Optional)" at bounding box center [346, 307] width 80 height 9
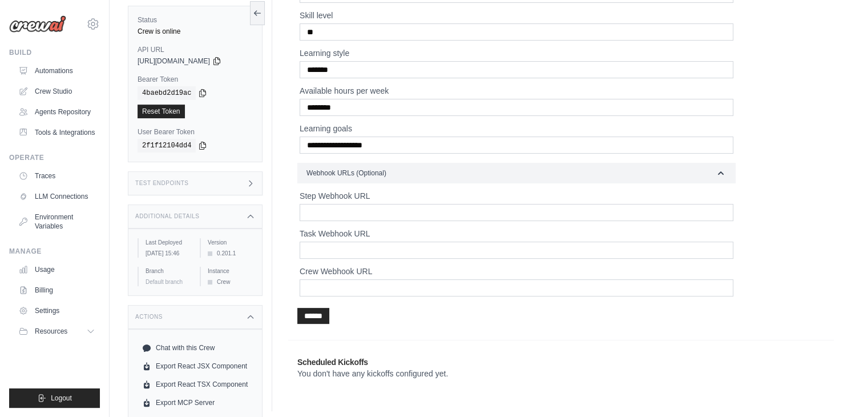
scroll to position [295, 0]
click at [318, 309] on input "******" at bounding box center [313, 315] width 32 height 16
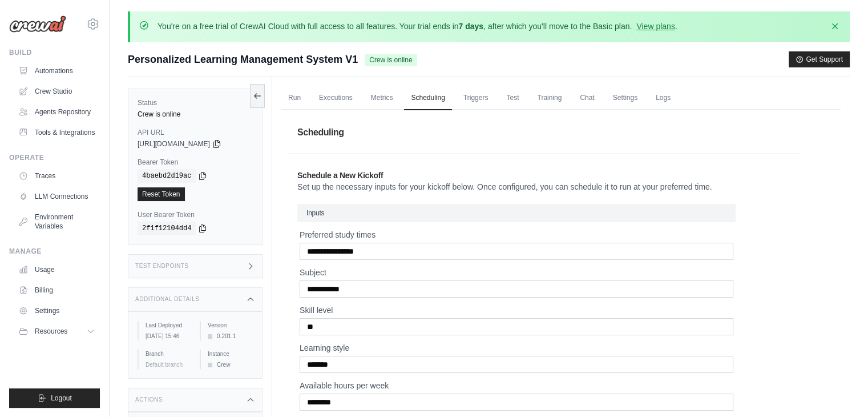
scroll to position [285, 0]
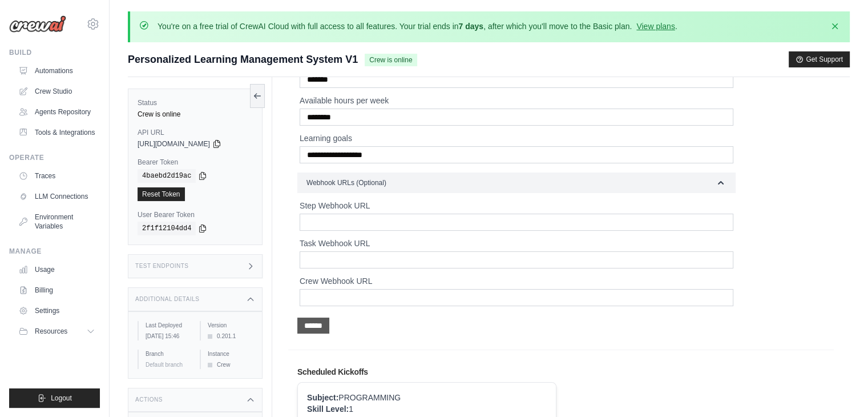
click at [306, 326] on input "******" at bounding box center [313, 325] width 32 height 16
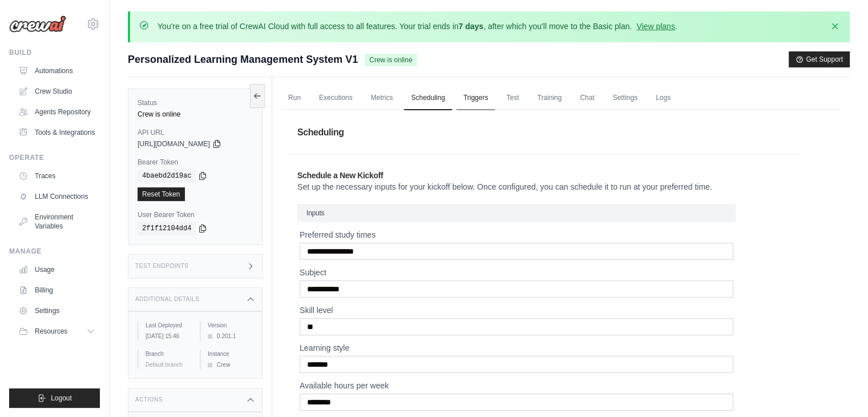
click at [455, 98] on ul "Run Executions Metrics Scheduling Triggers Test Training Chat Settings Logs" at bounding box center [560, 97] width 559 height 23
click at [468, 99] on link "Triggers" at bounding box center [475, 98] width 39 height 24
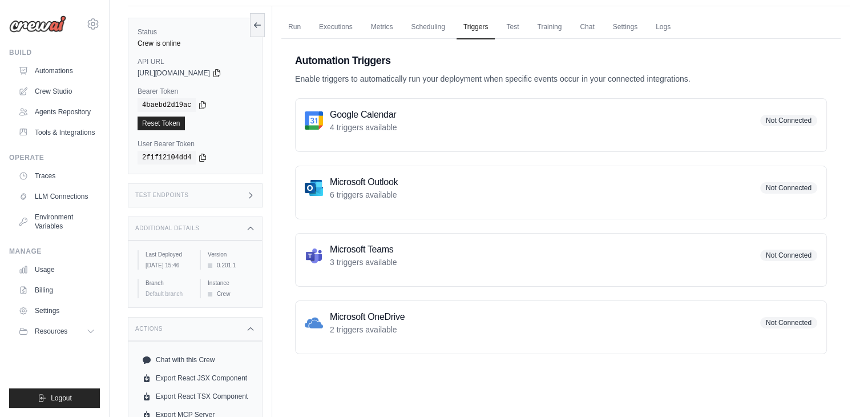
scroll to position [74, 0]
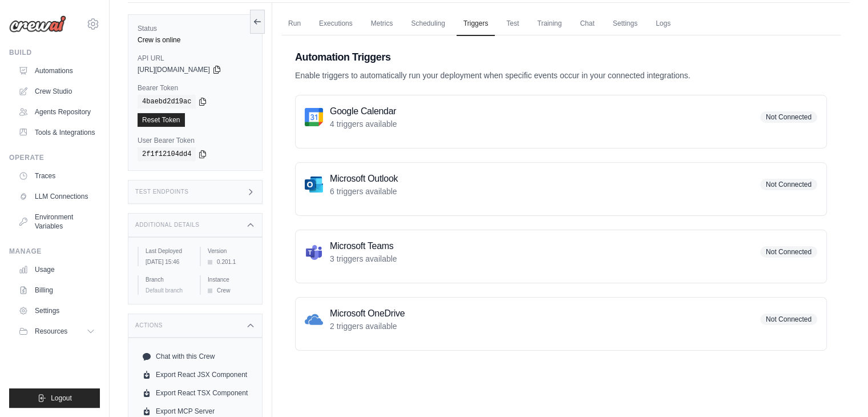
click at [448, 115] on div "Google Calendar 4 triggers available Not Connected" at bounding box center [561, 116] width 512 height 25
click at [762, 118] on span "Not Connected" at bounding box center [788, 116] width 57 height 11
drag, startPoint x: 279, startPoint y: 124, endPoint x: 308, endPoint y: 124, distance: 29.1
click at [282, 125] on div "Run Executions Metrics Scheduling Triggers Test Training Chat Settings Logs 0 R…" at bounding box center [560, 211] width 577 height 417
drag, startPoint x: 354, startPoint y: 115, endPoint x: 470, endPoint y: 141, distance: 119.3
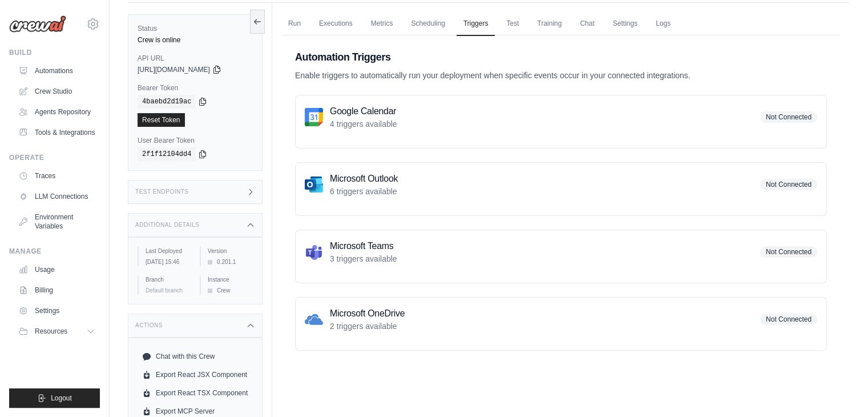
click at [354, 115] on h3 "Google Calendar" at bounding box center [363, 111] width 67 height 14
drag, startPoint x: 710, startPoint y: 183, endPoint x: 758, endPoint y: 185, distance: 47.4
click at [731, 185] on div "Microsoft Outlook 6 triggers available Not Connected" at bounding box center [561, 184] width 512 height 25
click at [759, 185] on div "Microsoft Outlook 6 triggers available Not Connected" at bounding box center [561, 184] width 512 height 25
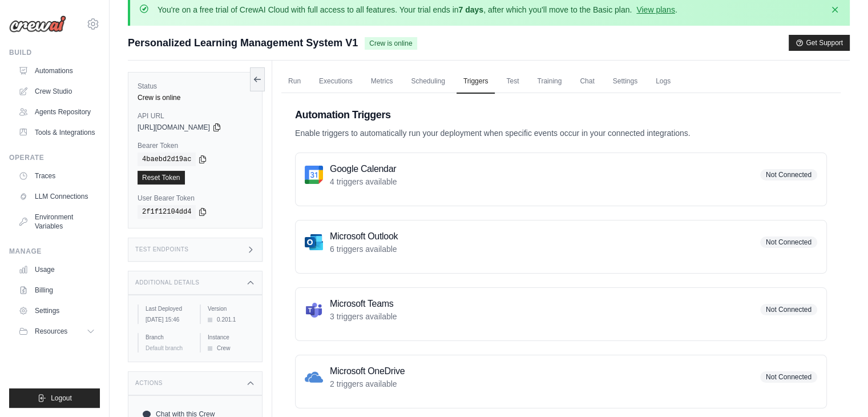
scroll to position [0, 0]
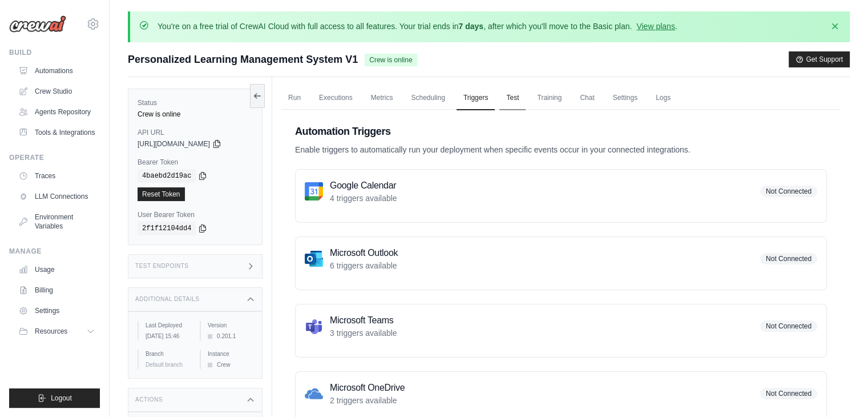
click at [509, 96] on link "Test" at bounding box center [512, 98] width 26 height 24
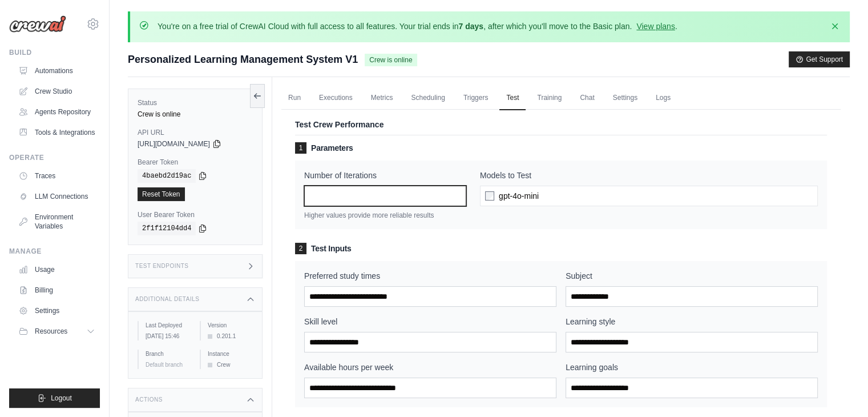
click at [373, 199] on input "*" at bounding box center [385, 195] width 162 height 21
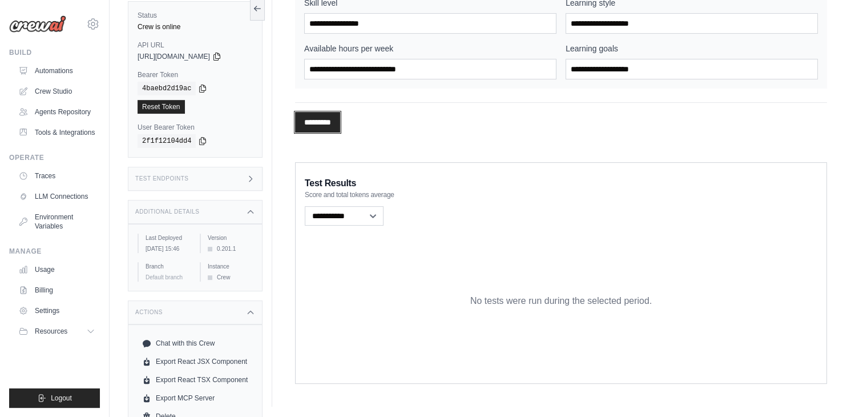
click at [303, 122] on input "*********" at bounding box center [317, 122] width 45 height 21
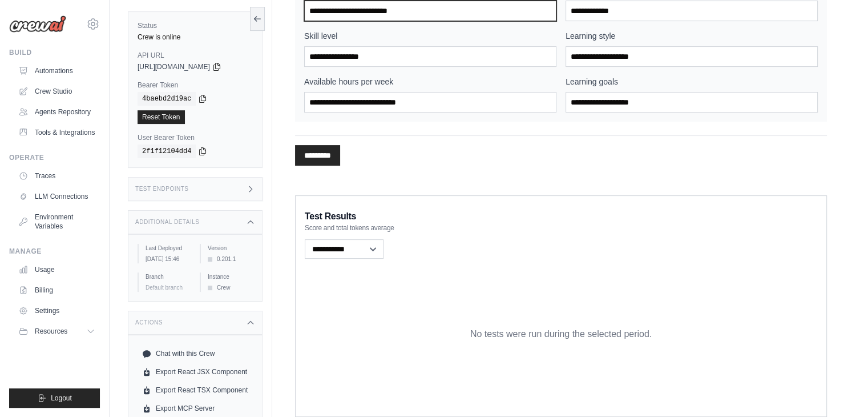
scroll to position [0, 0]
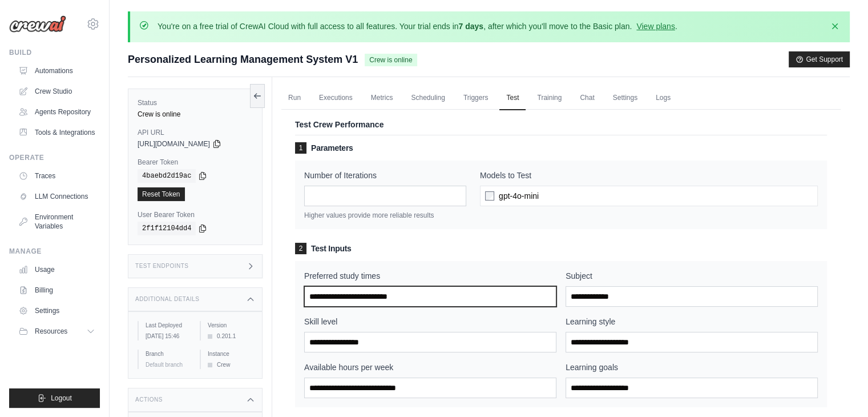
click at [339, 288] on input "Preferred study times" at bounding box center [430, 296] width 252 height 21
click at [328, 295] on input "Preferred study times" at bounding box center [430, 296] width 252 height 21
type input "*"
type input "*****"
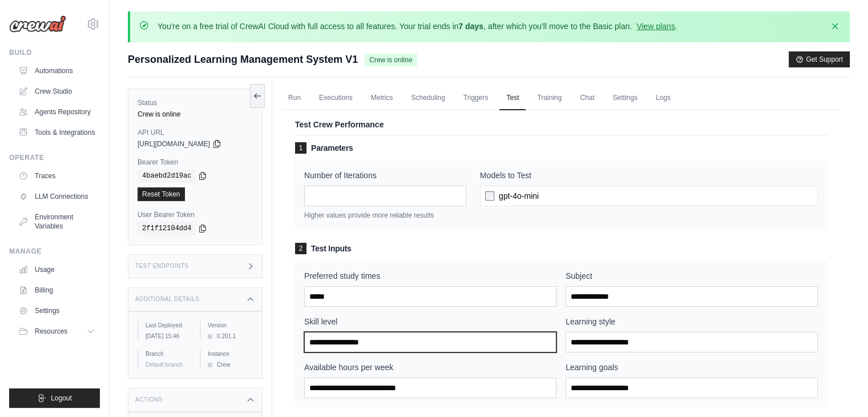
drag, startPoint x: 311, startPoint y: 351, endPoint x: 320, endPoint y: 341, distance: 13.3
click at [313, 350] on input "Skill level" at bounding box center [430, 342] width 252 height 21
drag, startPoint x: 320, startPoint y: 341, endPoint x: 321, endPoint y: 333, distance: 8.6
click at [321, 341] on input "Skill level" at bounding box center [430, 342] width 252 height 21
type input "*"
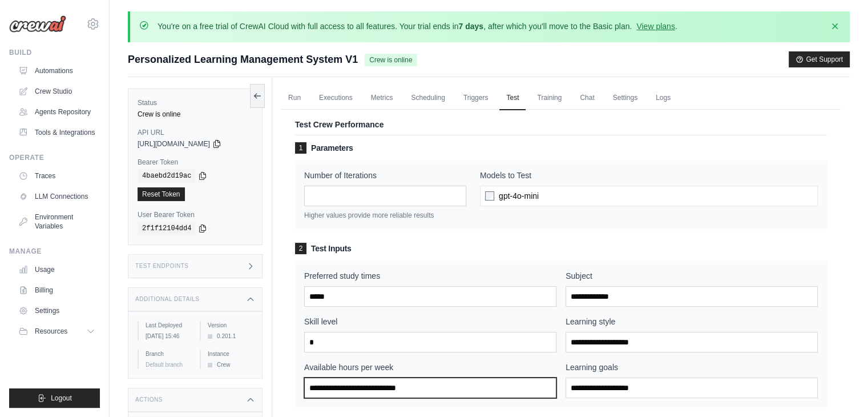
click at [335, 383] on input "Available hours per week" at bounding box center [430, 387] width 252 height 21
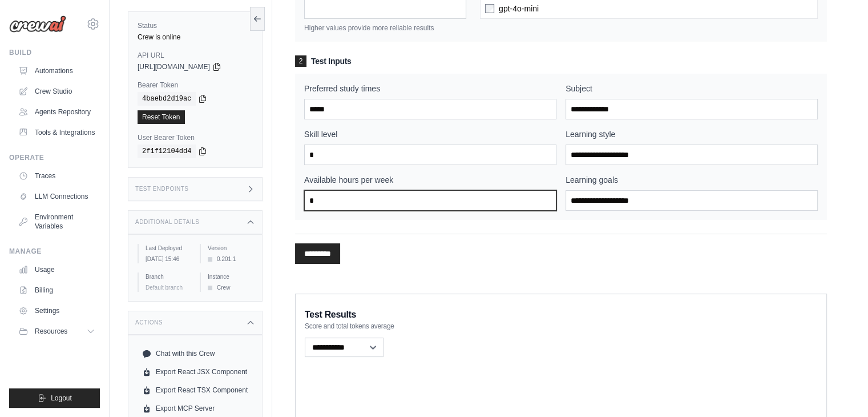
scroll to position [215, 0]
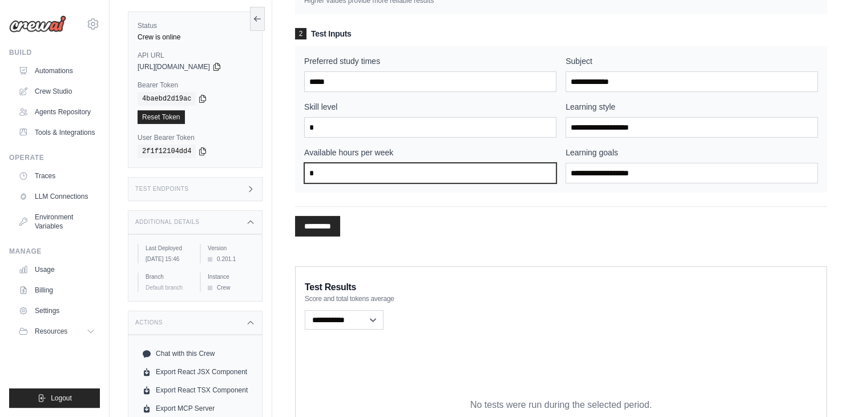
type input "*"
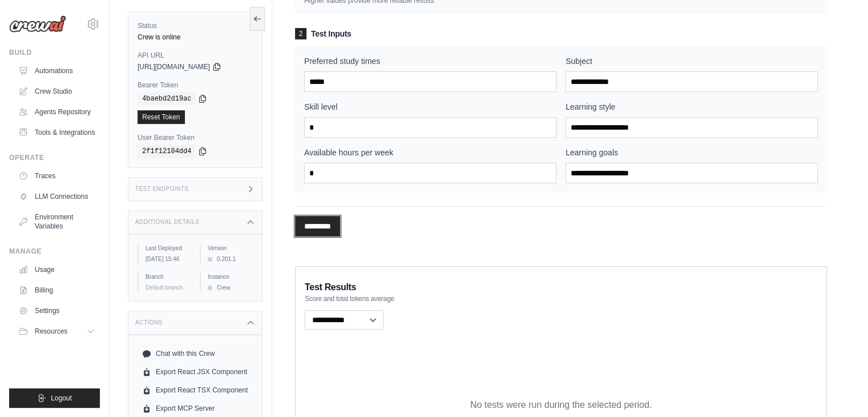
click at [328, 233] on input "*********" at bounding box center [317, 226] width 45 height 21
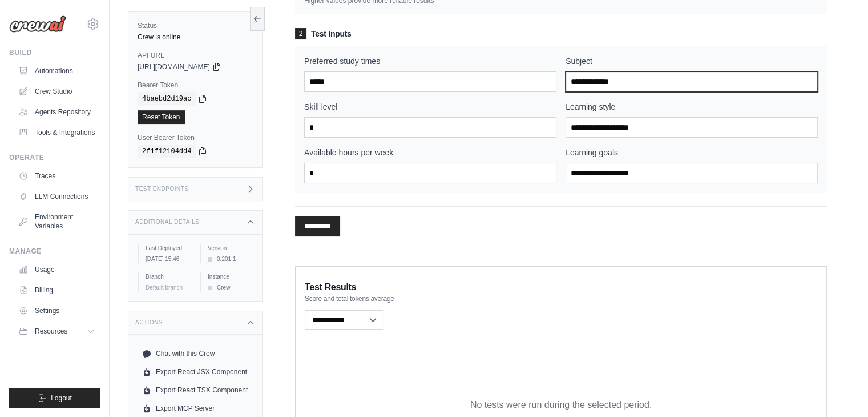
click at [603, 83] on input "Subject" at bounding box center [691, 81] width 252 height 21
type input "**********"
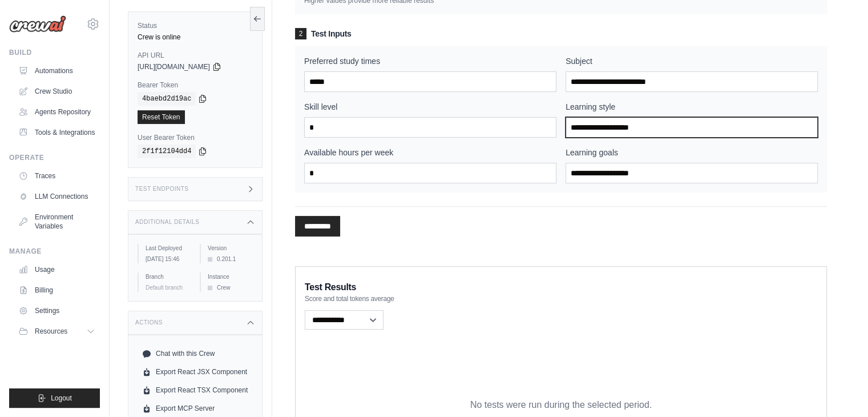
click at [594, 131] on input "Learning style" at bounding box center [691, 127] width 252 height 21
type input "******"
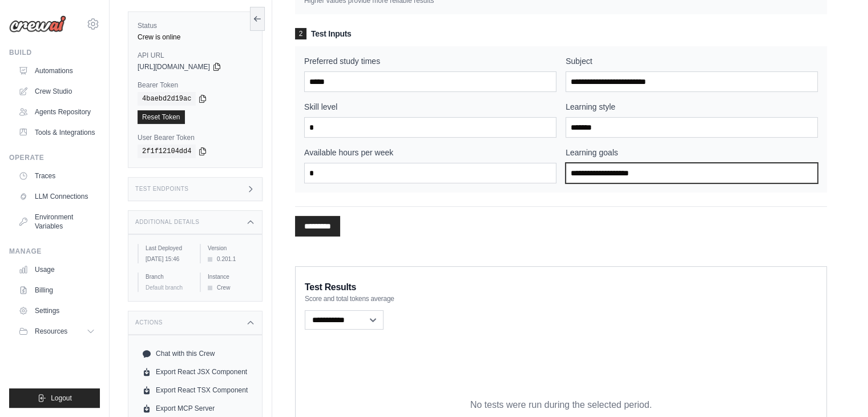
click at [607, 179] on input "Learning goals" at bounding box center [691, 173] width 252 height 21
type input "**********"
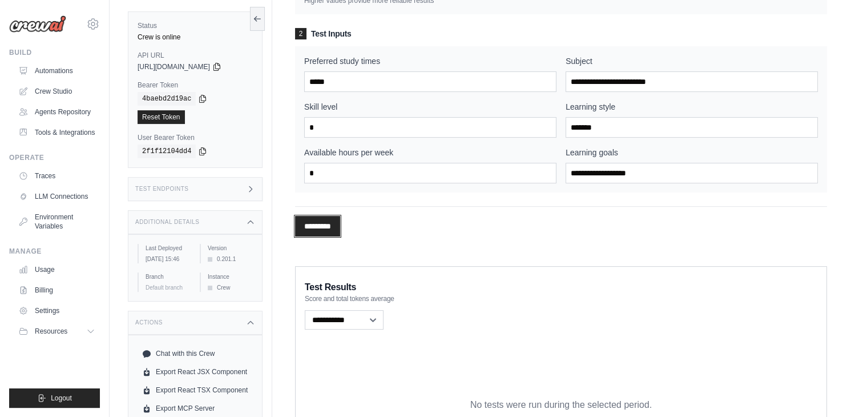
click at [333, 226] on input "*********" at bounding box center [317, 226] width 45 height 21
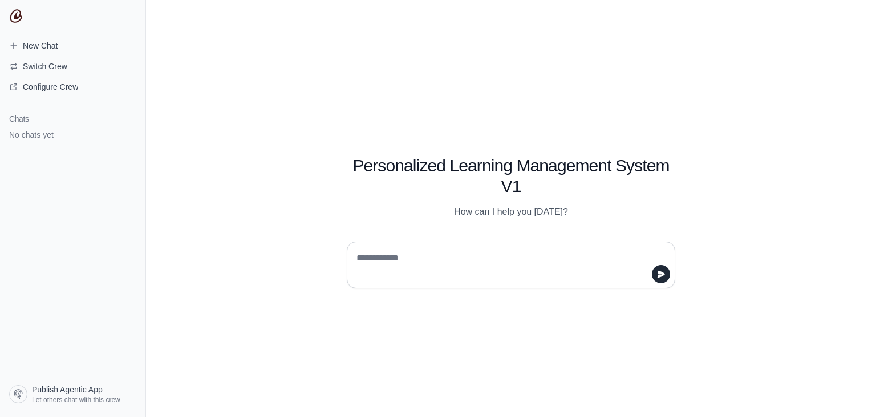
click at [408, 257] on textarea at bounding box center [507, 265] width 307 height 32
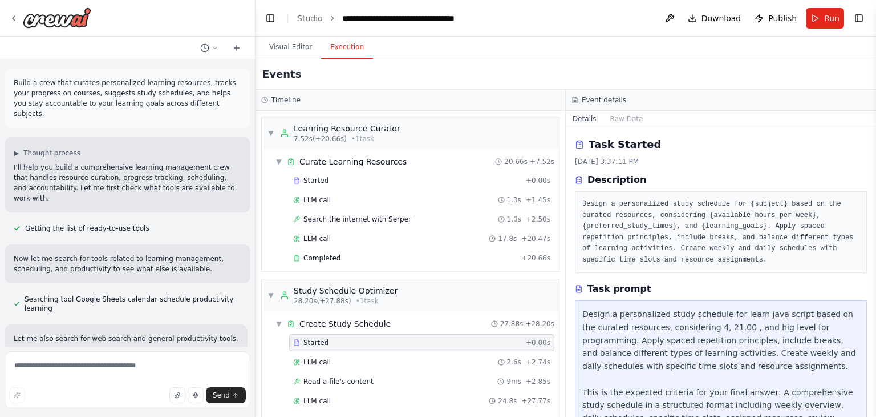
drag, startPoint x: 673, startPoint y: 52, endPoint x: 665, endPoint y: 55, distance: 8.2
click at [673, 52] on div "Visual Editor Execution" at bounding box center [566, 48] width 621 height 23
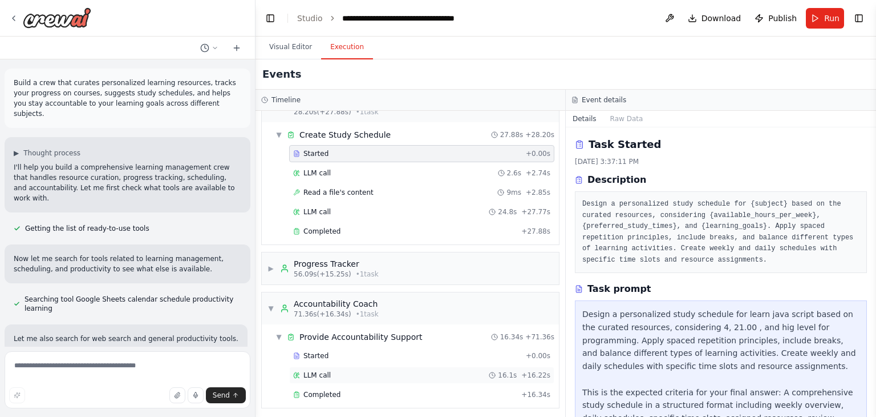
click at [347, 370] on div "LLM call 16.1s + 16.22s" at bounding box center [421, 374] width 257 height 9
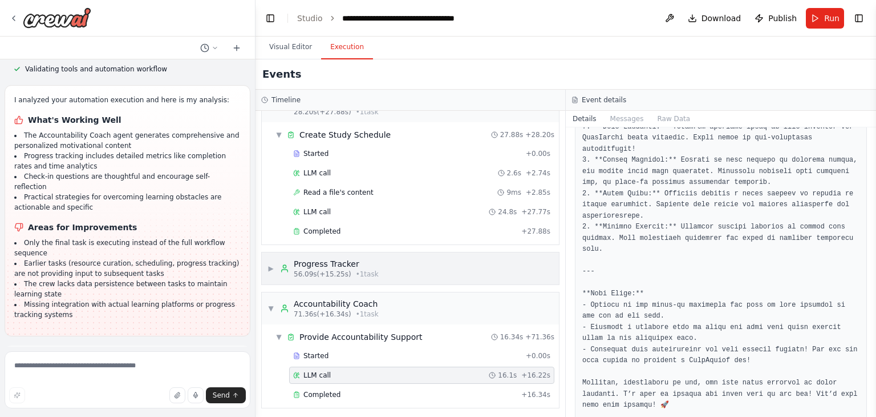
scroll to position [0, 0]
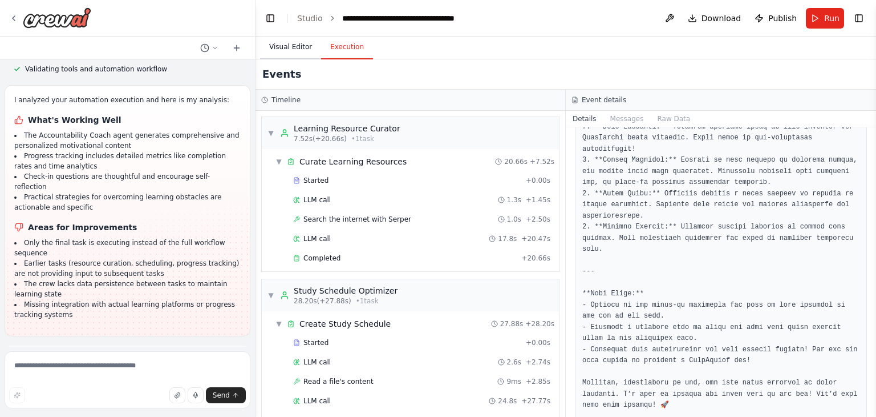
click at [288, 46] on button "Visual Editor" at bounding box center [290, 47] width 61 height 24
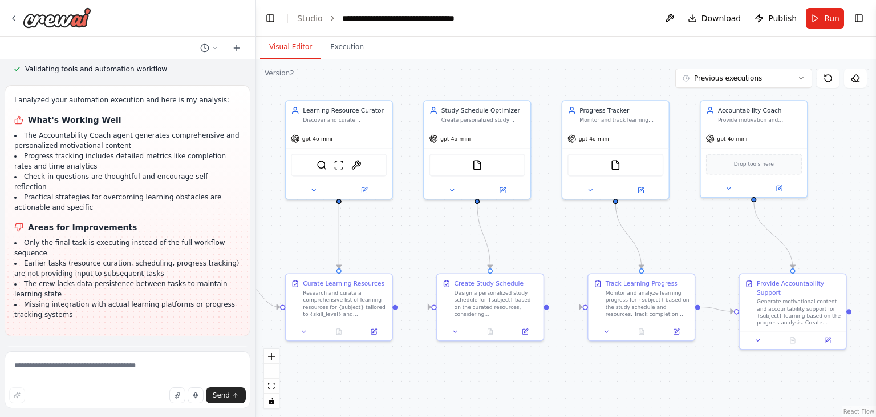
drag, startPoint x: 431, startPoint y: 153, endPoint x: 530, endPoint y: 76, distance: 125.3
click at [529, 78] on div ".deletable-edge-delete-btn { width: 20px; height: 20px; border: 0px solid #ffff…" at bounding box center [566, 237] width 621 height 357
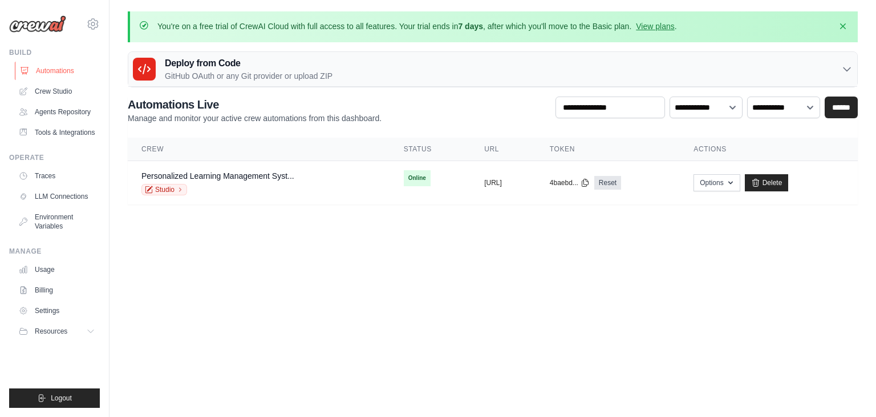
click at [47, 68] on link "Automations" at bounding box center [58, 71] width 86 height 18
click at [67, 112] on link "Agents Repository" at bounding box center [58, 112] width 86 height 18
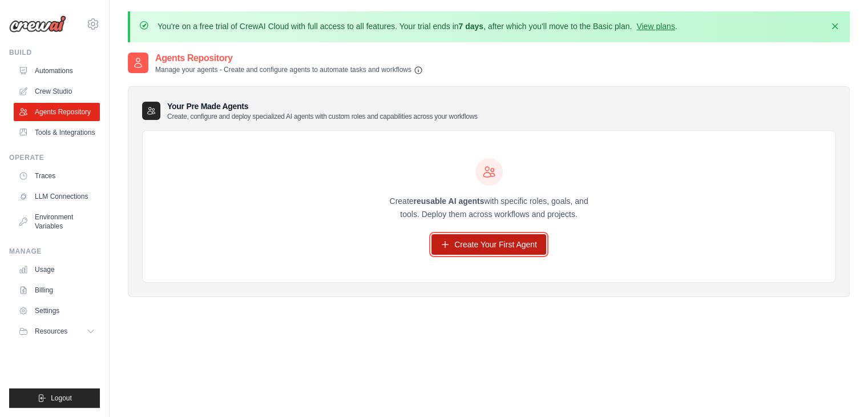
click at [468, 252] on link "Create Your First Agent" at bounding box center [488, 244] width 115 height 21
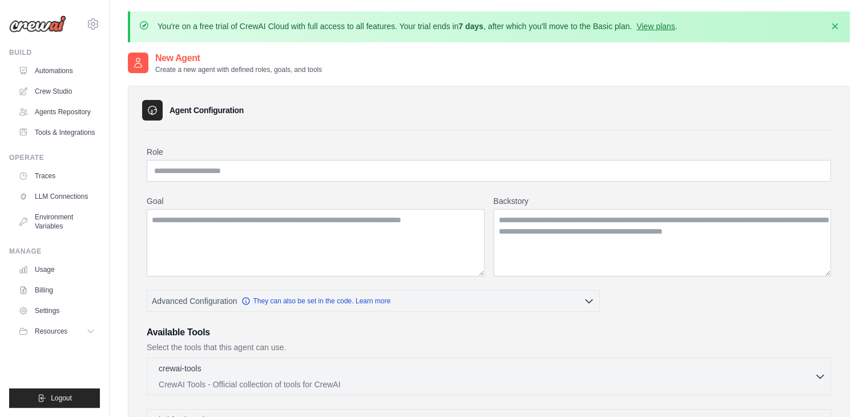
scroll to position [371, 0]
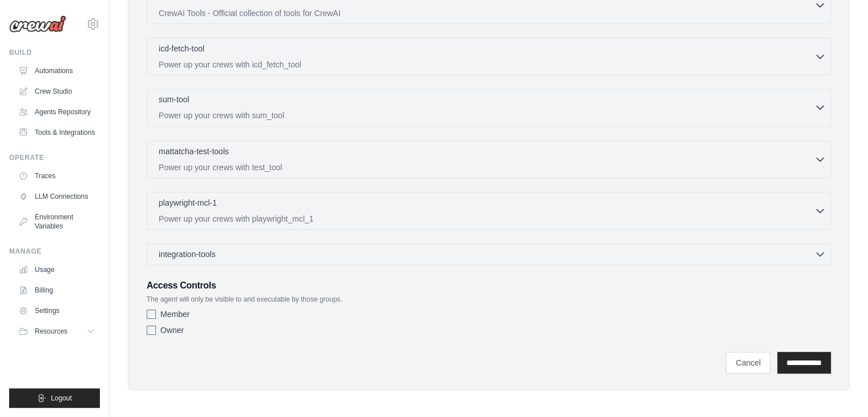
click at [258, 119] on p "Power up your crews with sum_tool" at bounding box center [487, 115] width 656 height 11
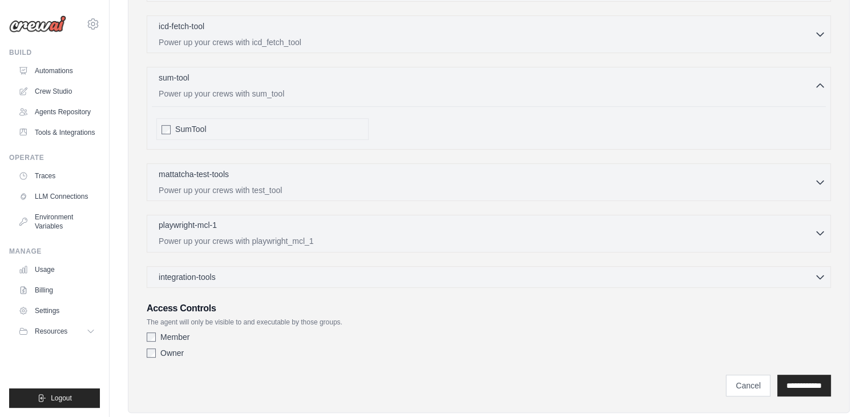
scroll to position [415, 0]
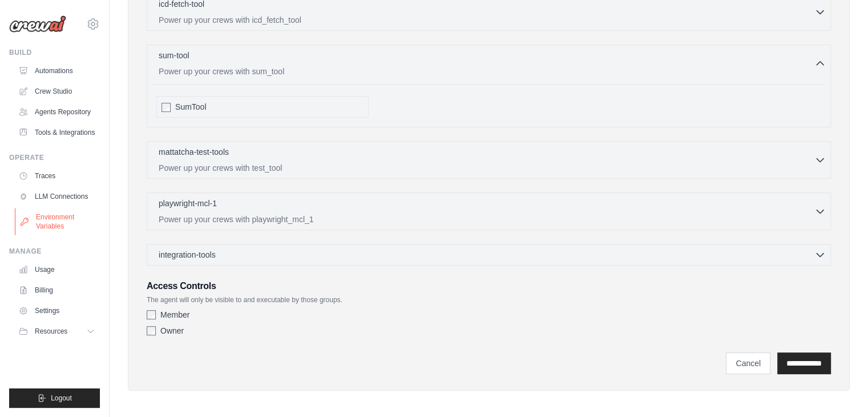
click at [52, 227] on link "Environment Variables" at bounding box center [58, 221] width 86 height 27
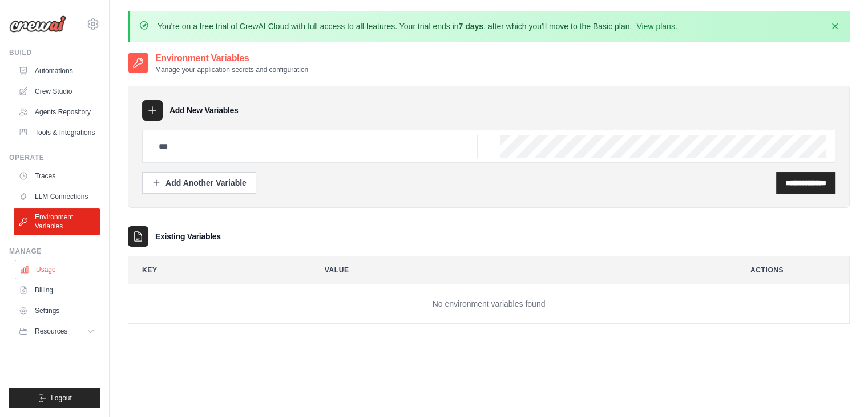
click at [38, 272] on link "Usage" at bounding box center [58, 269] width 86 height 18
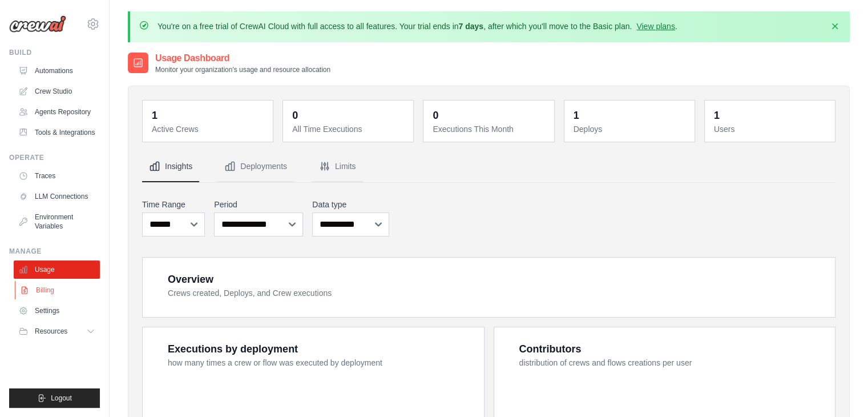
click at [42, 289] on link "Billing" at bounding box center [58, 290] width 86 height 18
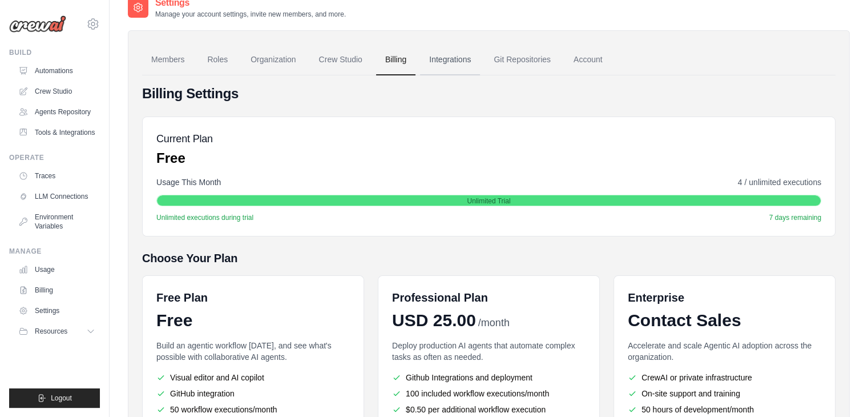
scroll to position [56, 0]
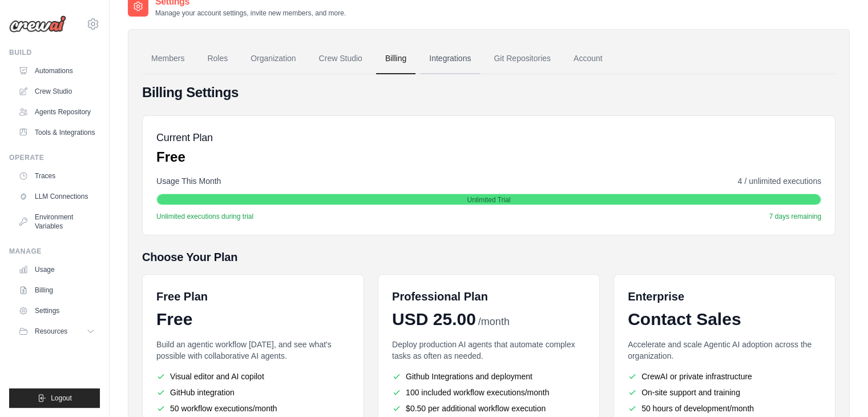
click at [430, 52] on link "Integrations" at bounding box center [450, 58] width 60 height 31
click at [445, 55] on link "Integrations" at bounding box center [450, 58] width 60 height 31
